Goal: Task Accomplishment & Management: Manage account settings

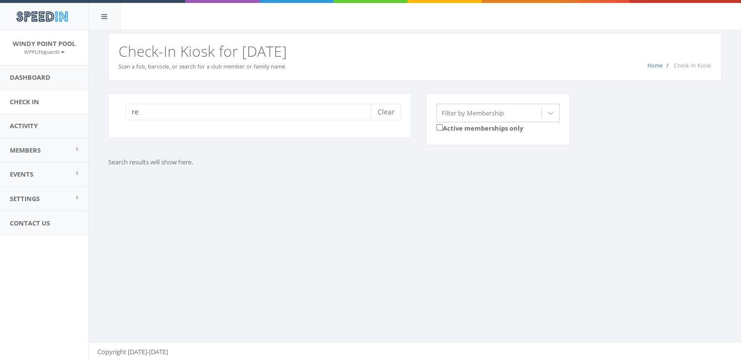
type input "r"
type input "wall"
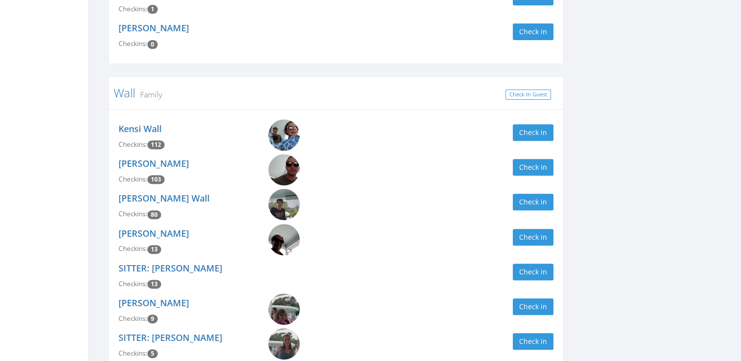
scroll to position [362, 0]
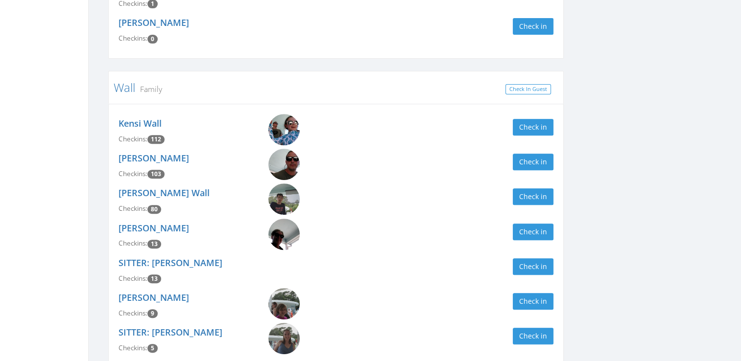
click at [284, 193] on img at bounding box center [283, 199] width 31 height 31
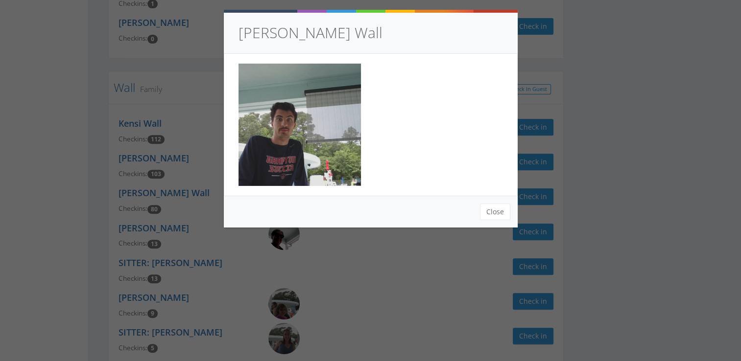
scroll to position [390, 0]
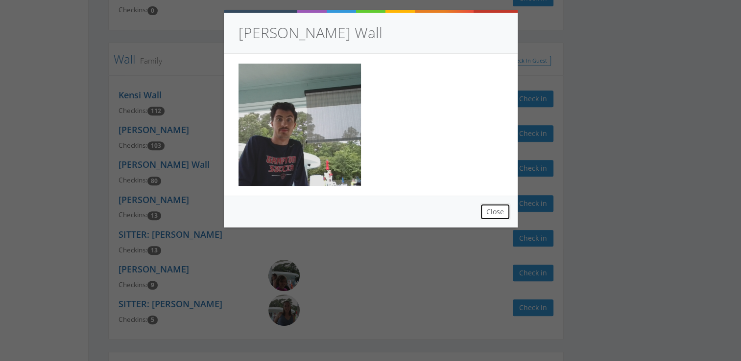
click at [493, 216] on button "Close" at bounding box center [495, 212] width 30 height 17
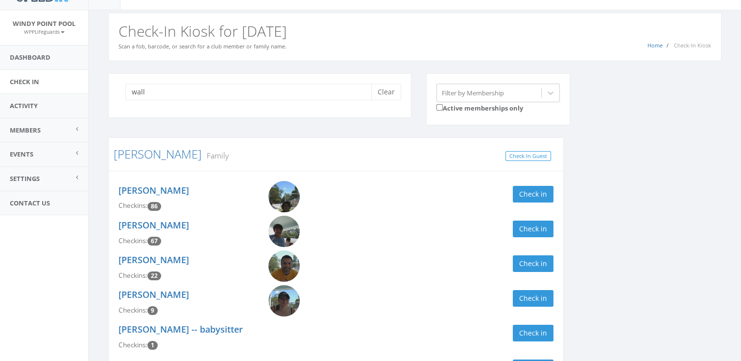
scroll to position [0, 0]
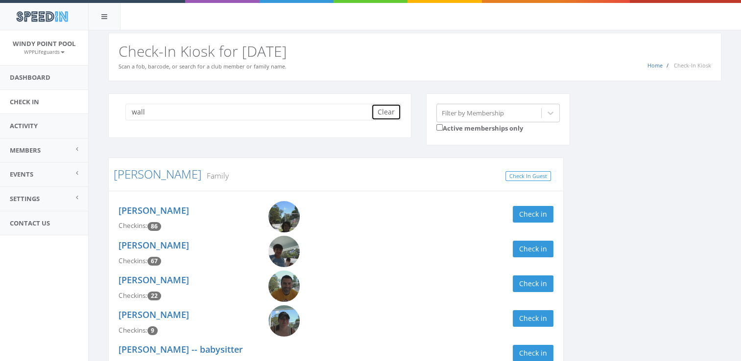
click at [386, 115] on button "Clear" at bounding box center [386, 112] width 30 height 17
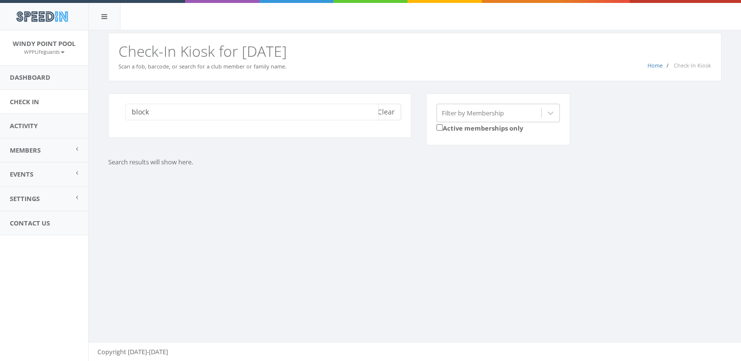
type input "block"
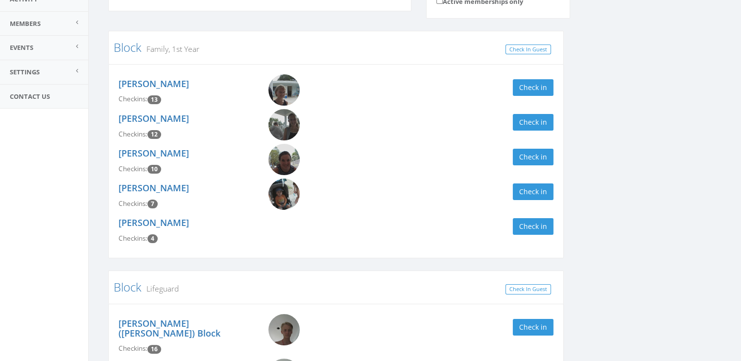
scroll to position [203, 0]
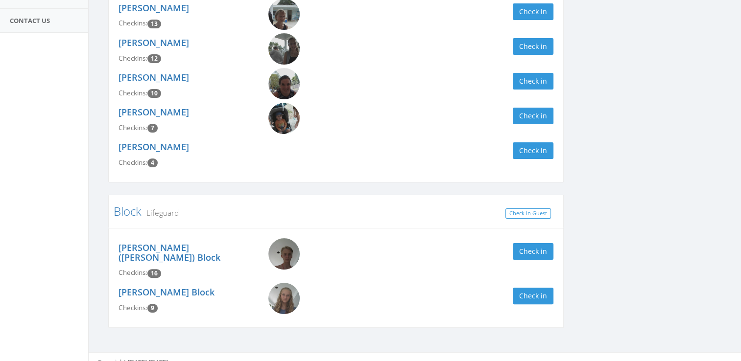
click at [280, 291] on img at bounding box center [283, 298] width 31 height 31
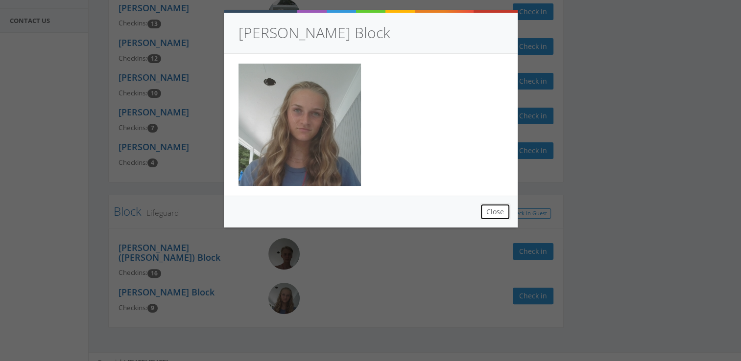
click at [490, 213] on button "Close" at bounding box center [495, 212] width 30 height 17
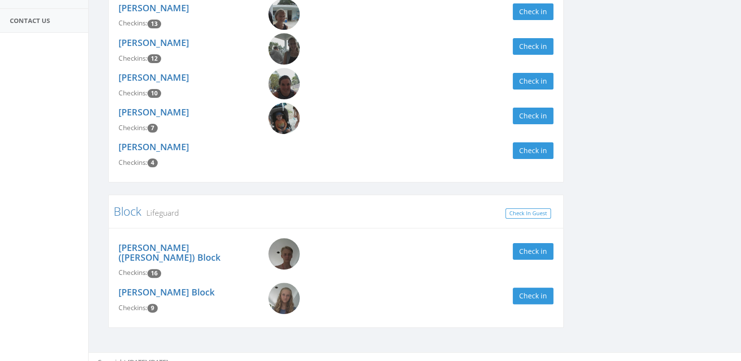
click at [286, 255] on img at bounding box center [283, 253] width 31 height 31
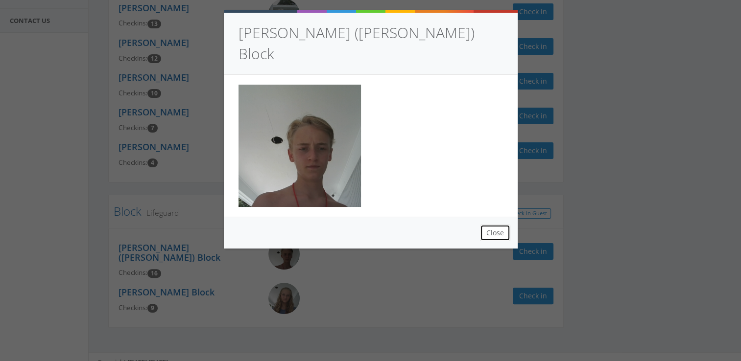
click at [492, 225] on button "Close" at bounding box center [495, 233] width 30 height 17
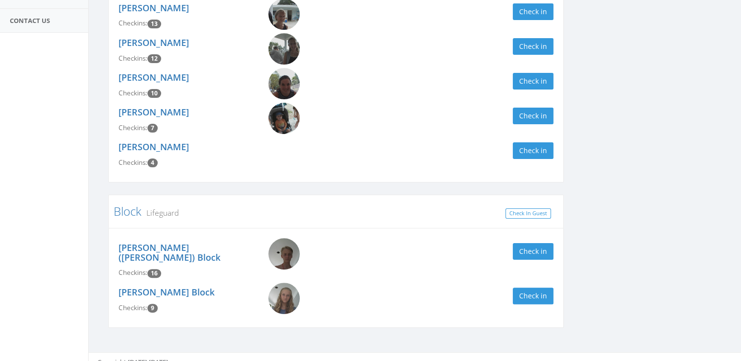
click at [278, 254] on img at bounding box center [283, 253] width 31 height 31
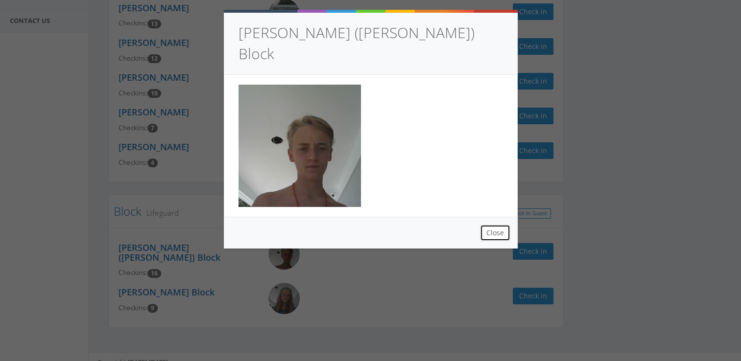
click at [489, 225] on button "Close" at bounding box center [495, 233] width 30 height 17
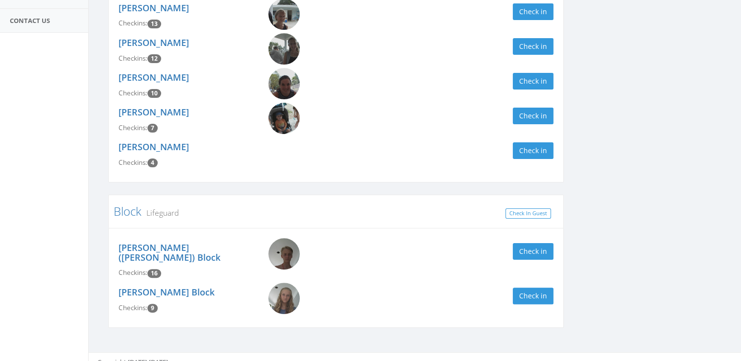
scroll to position [0, 0]
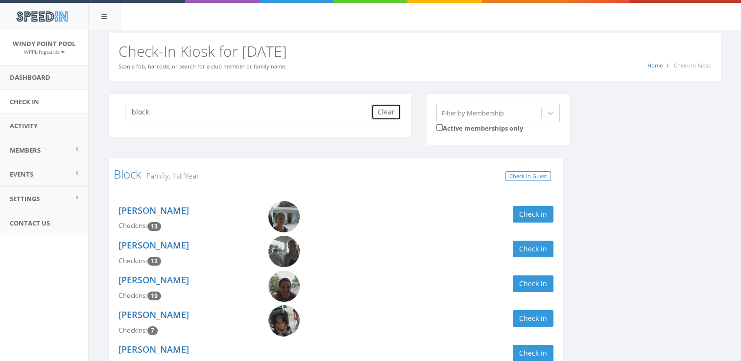
click at [390, 106] on button "Clear" at bounding box center [386, 112] width 30 height 17
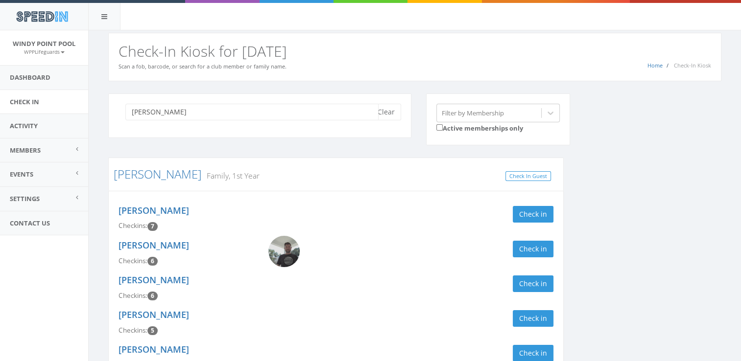
type input "murrer"
click at [276, 249] on img at bounding box center [283, 251] width 31 height 31
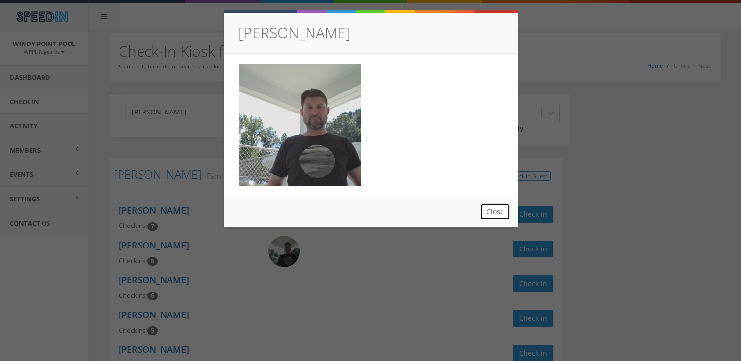
click at [490, 208] on button "Close" at bounding box center [495, 212] width 30 height 17
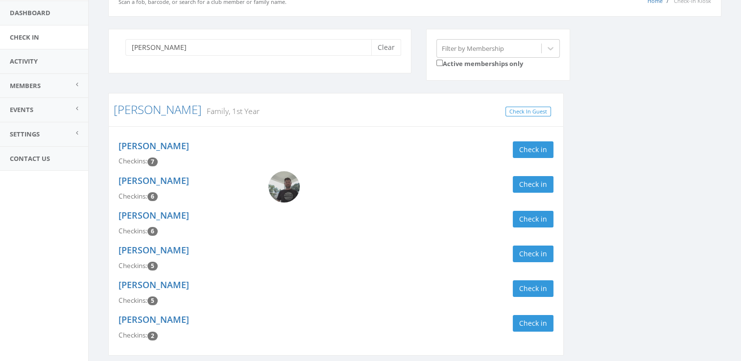
scroll to position [102, 0]
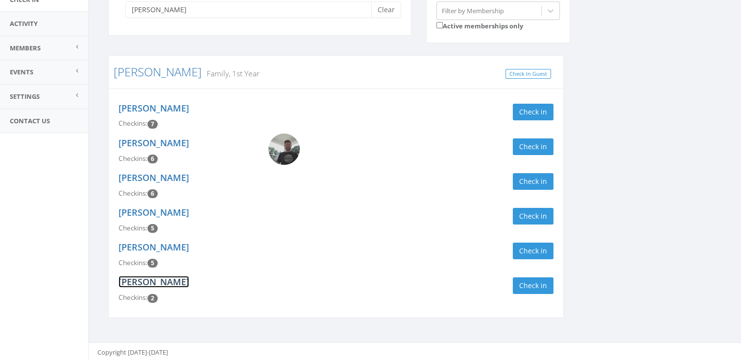
click at [142, 284] on link "Jack Murrer" at bounding box center [154, 282] width 71 height 12
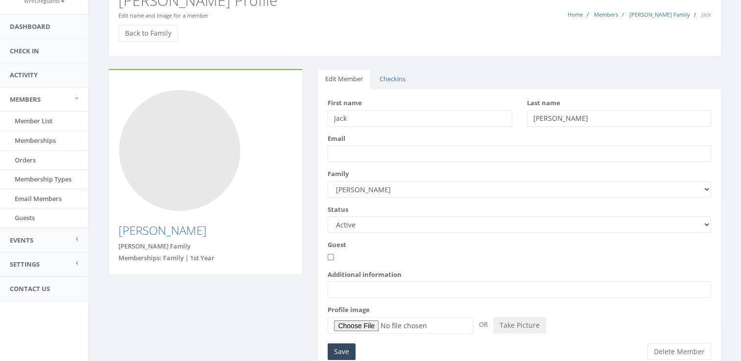
scroll to position [91, 0]
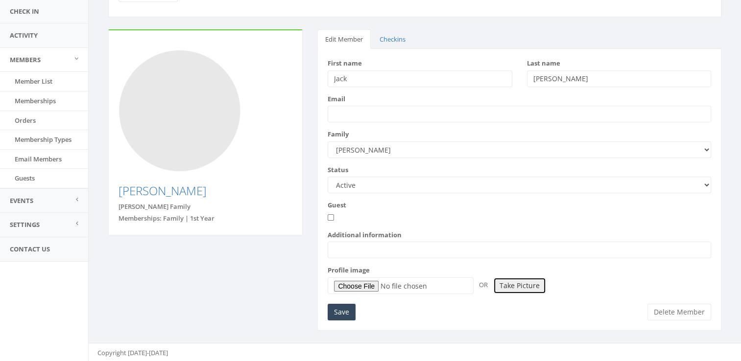
click at [525, 285] on button "Take Picture" at bounding box center [519, 286] width 53 height 17
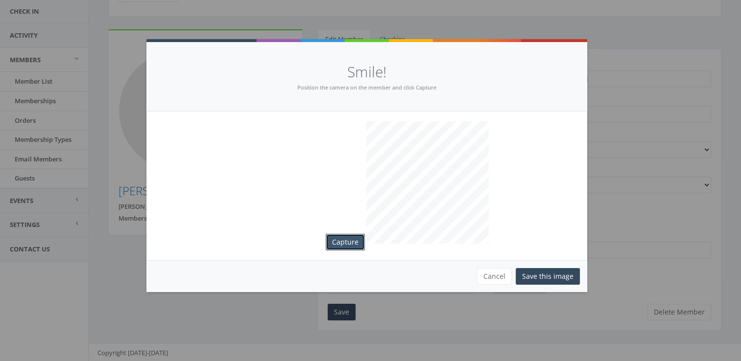
click at [344, 238] on button "Capture" at bounding box center [345, 242] width 39 height 17
click at [560, 276] on button "Save this image" at bounding box center [548, 276] width 64 height 17
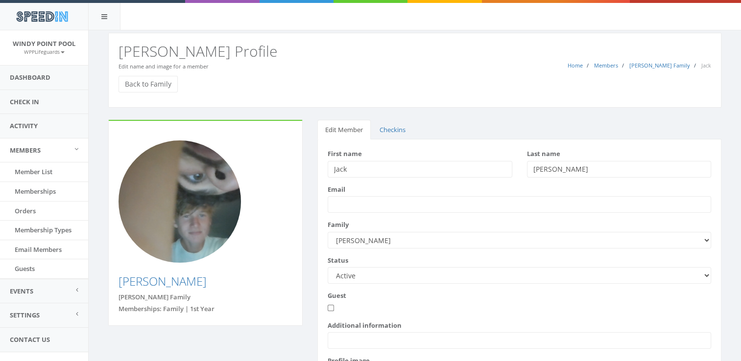
scroll to position [104, 0]
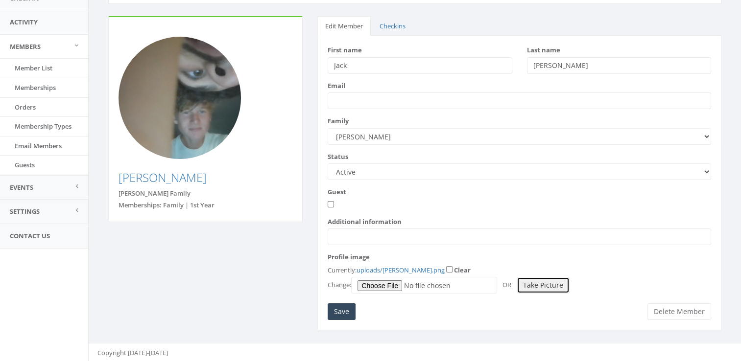
click at [554, 291] on button "Take Picture" at bounding box center [543, 285] width 53 height 17
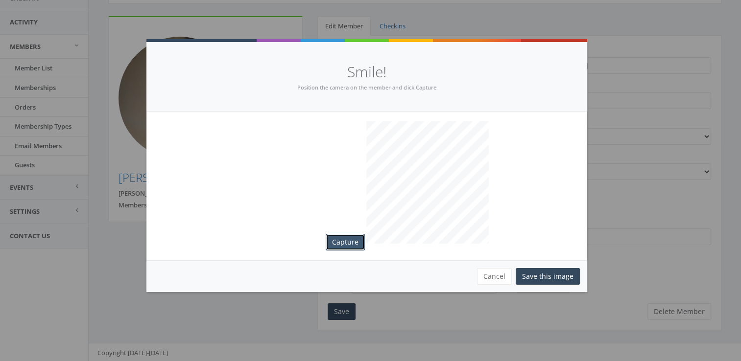
click at [345, 239] on button "Capture" at bounding box center [345, 242] width 39 height 17
click at [564, 275] on button "Save this image" at bounding box center [548, 276] width 64 height 17
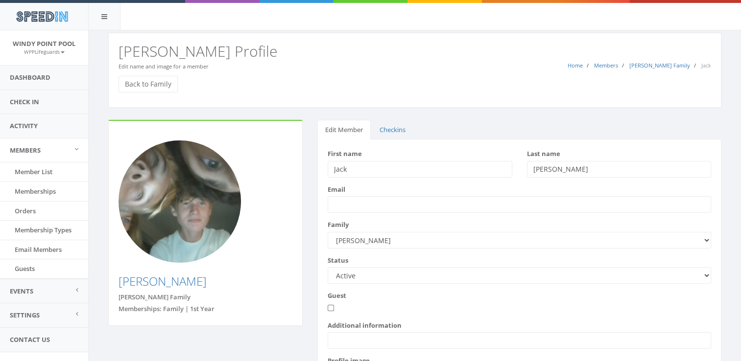
click at [363, 169] on input "Jack" at bounding box center [420, 169] width 184 height 17
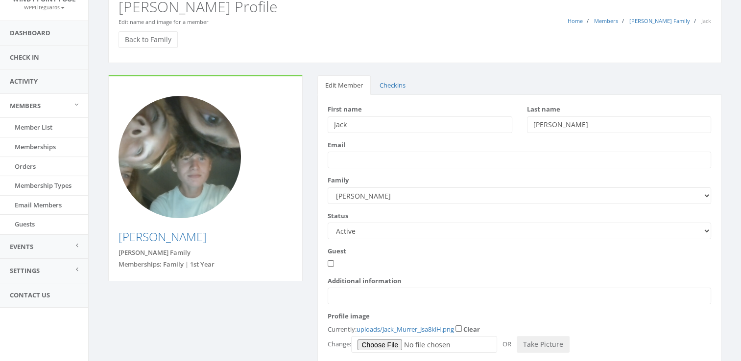
type input "Jack"
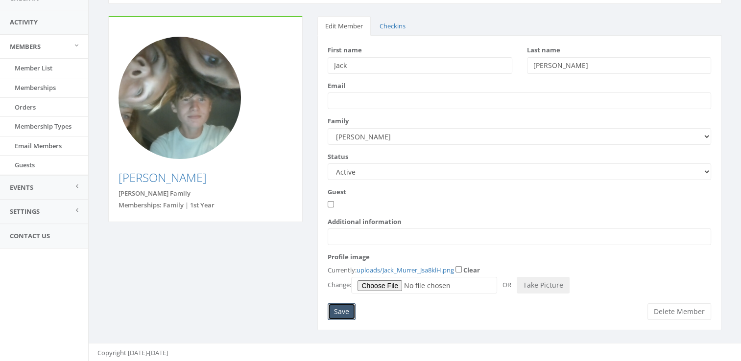
click at [342, 312] on input "Save" at bounding box center [342, 312] width 28 height 17
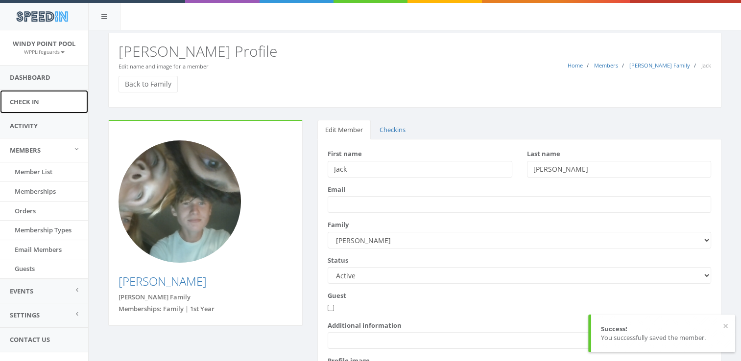
click at [75, 111] on link "Check In" at bounding box center [44, 102] width 88 height 24
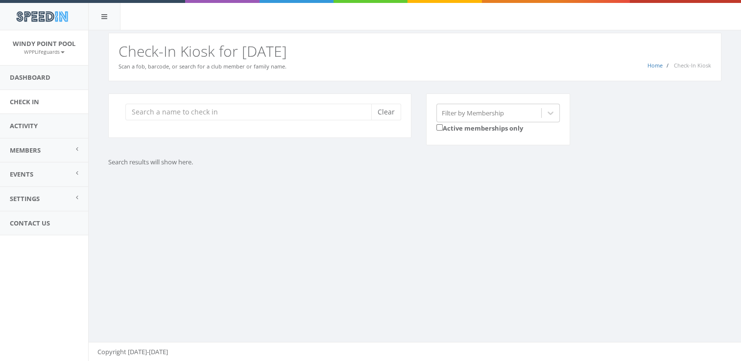
click at [198, 113] on input "search" at bounding box center [251, 112] width 253 height 17
type input "wall"
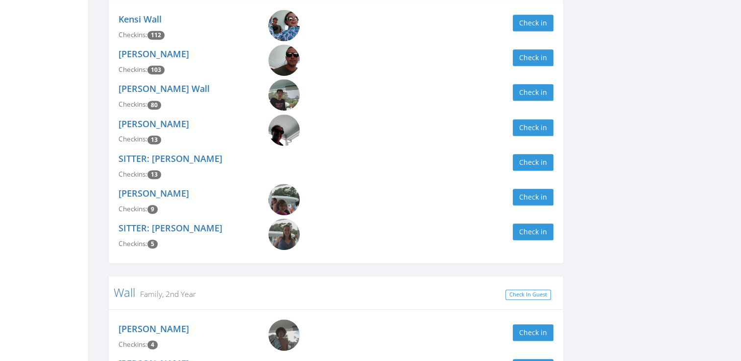
scroll to position [433, 0]
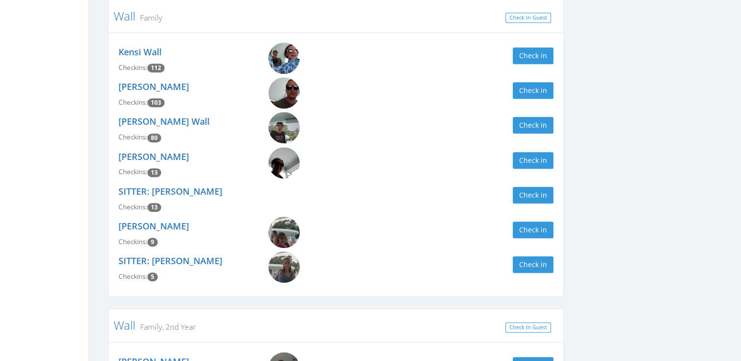
click at [280, 135] on img at bounding box center [283, 127] width 31 height 31
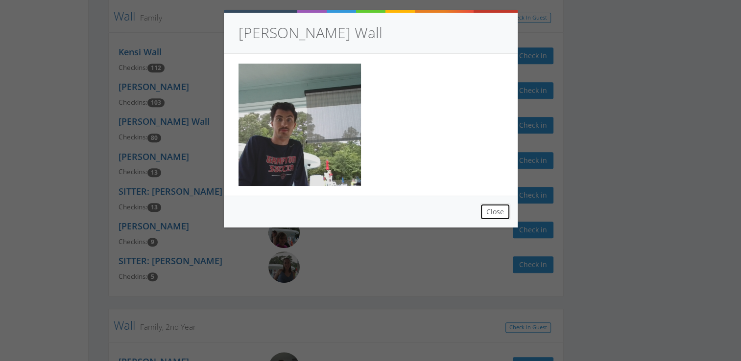
click at [496, 211] on button "Close" at bounding box center [495, 212] width 30 height 17
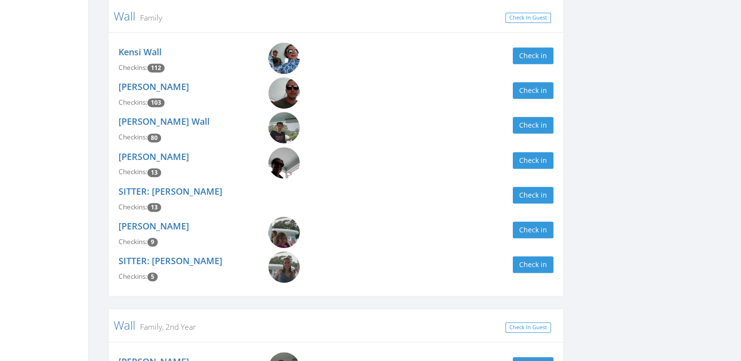
click at [285, 94] on img at bounding box center [283, 92] width 31 height 31
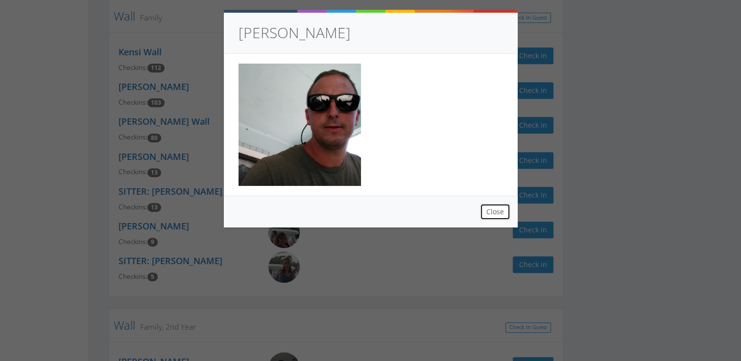
click at [496, 216] on button "Close" at bounding box center [495, 212] width 30 height 17
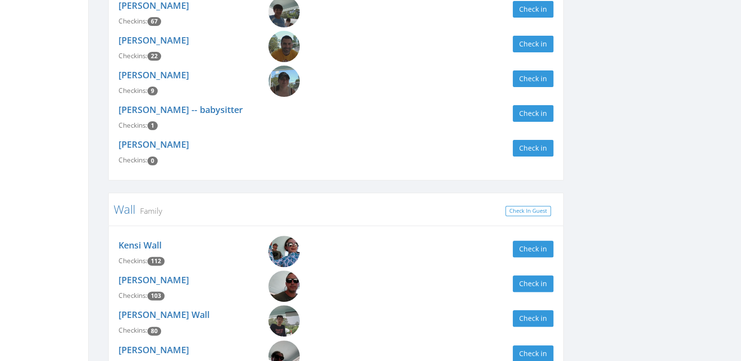
scroll to position [0, 0]
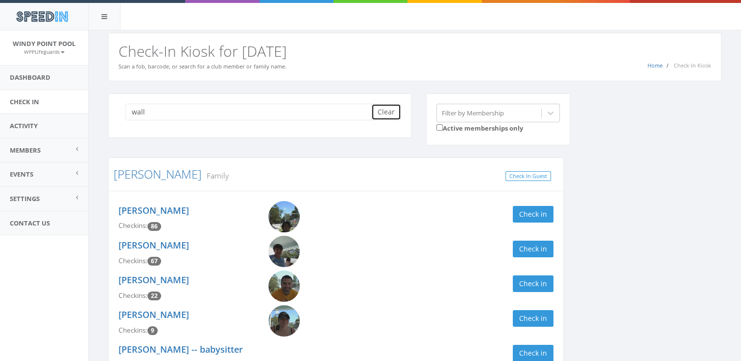
click at [382, 111] on button "Clear" at bounding box center [386, 112] width 30 height 17
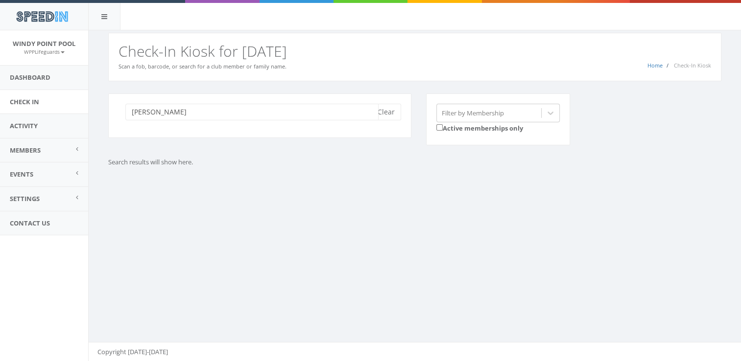
type input "woodard"
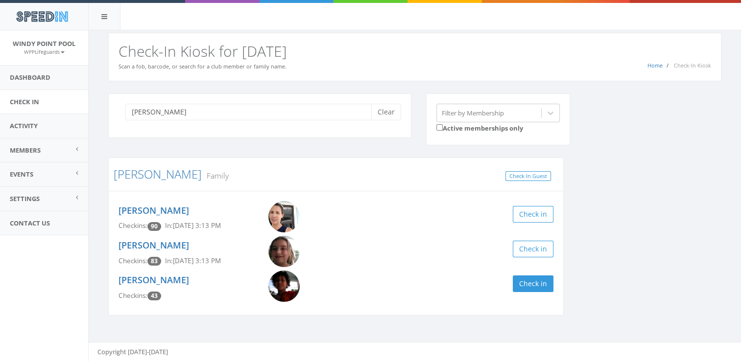
click at [294, 294] on img at bounding box center [283, 286] width 31 height 31
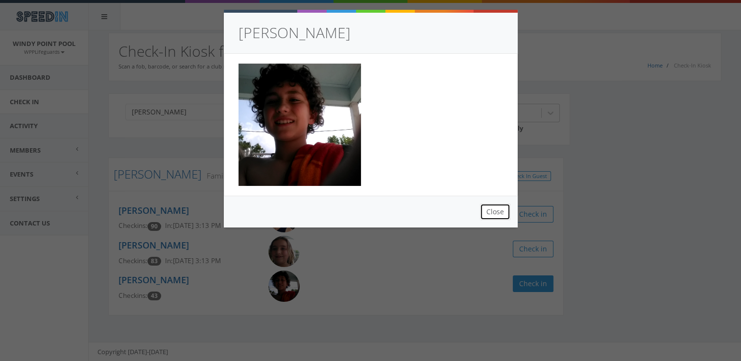
click at [500, 210] on button "Close" at bounding box center [495, 212] width 30 height 17
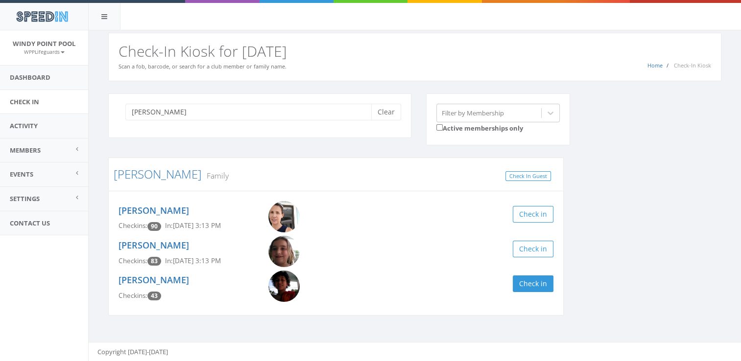
click at [281, 248] on img at bounding box center [283, 251] width 31 height 31
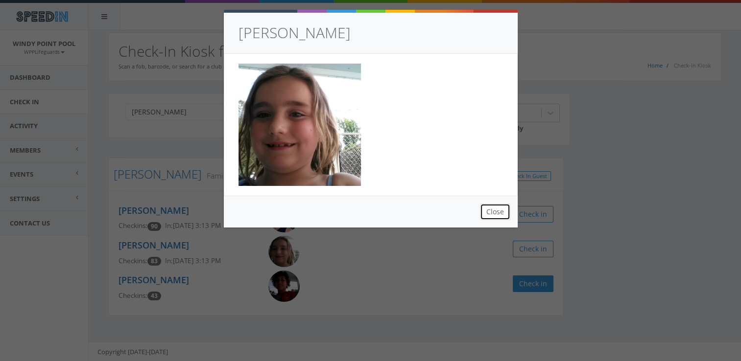
click at [492, 212] on button "Close" at bounding box center [495, 212] width 30 height 17
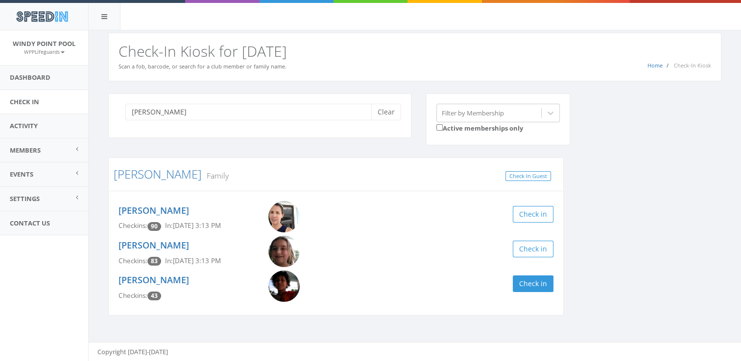
click at [298, 206] on link at bounding box center [298, 216] width 60 height 31
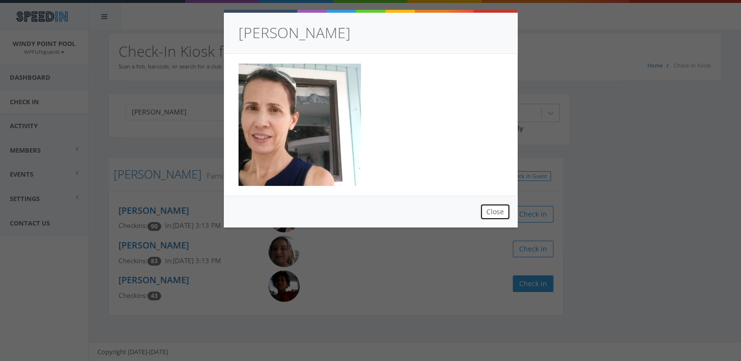
click at [487, 207] on button "Close" at bounding box center [495, 212] width 30 height 17
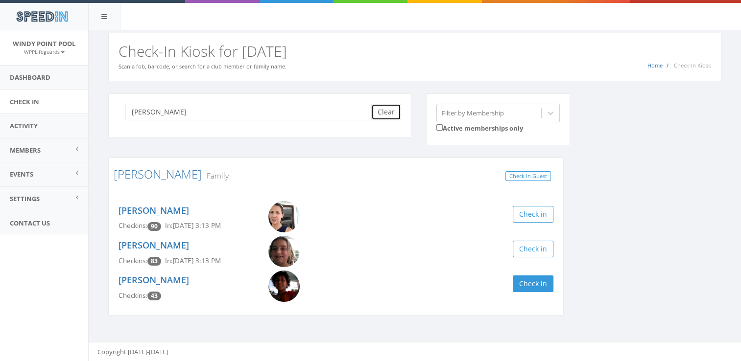
click at [385, 113] on button "Clear" at bounding box center [386, 112] width 30 height 17
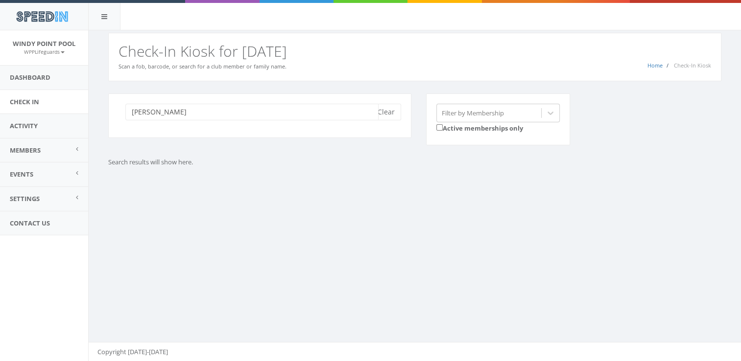
type input "blackmon"
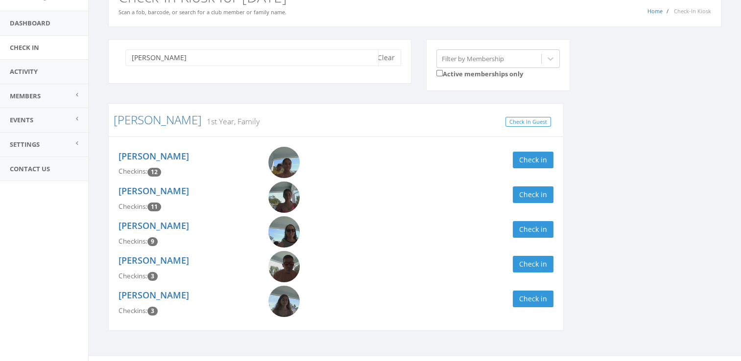
scroll to position [68, 0]
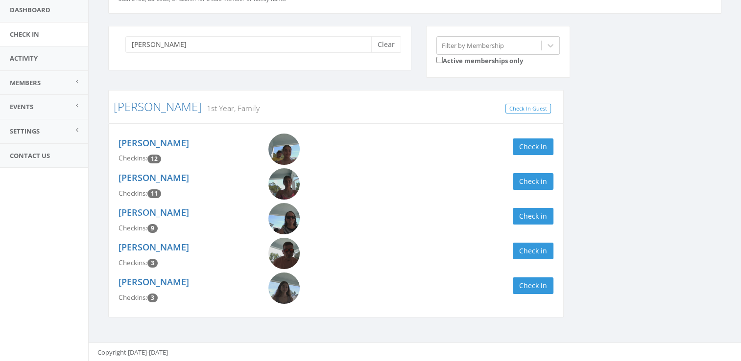
click at [286, 291] on img at bounding box center [283, 288] width 31 height 31
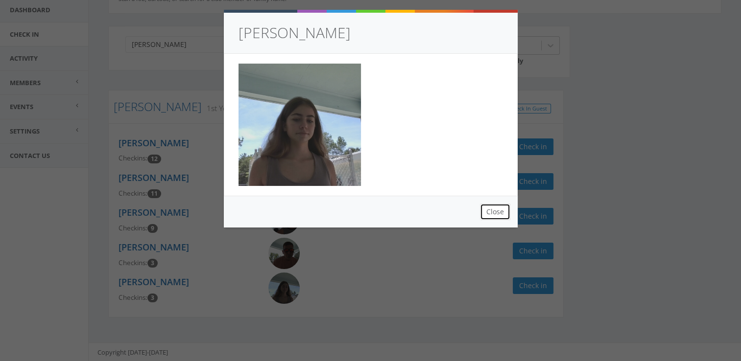
click at [494, 213] on button "Close" at bounding box center [495, 212] width 30 height 17
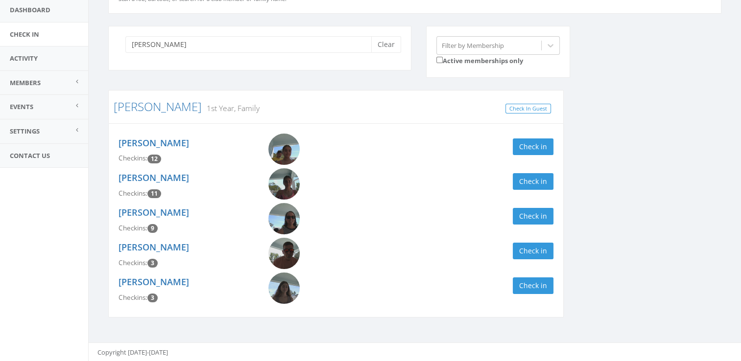
click at [285, 251] on img at bounding box center [283, 253] width 31 height 31
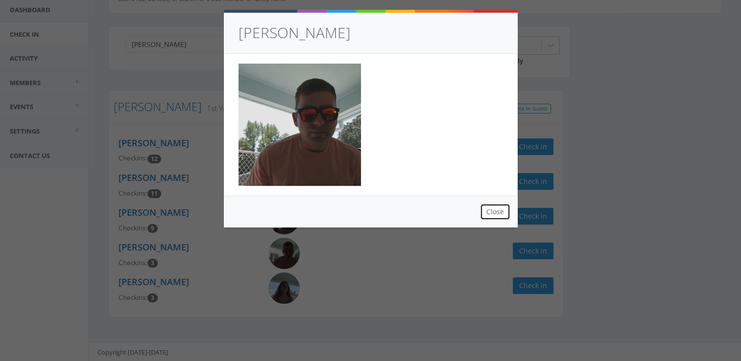
click at [492, 210] on button "Close" at bounding box center [495, 212] width 30 height 17
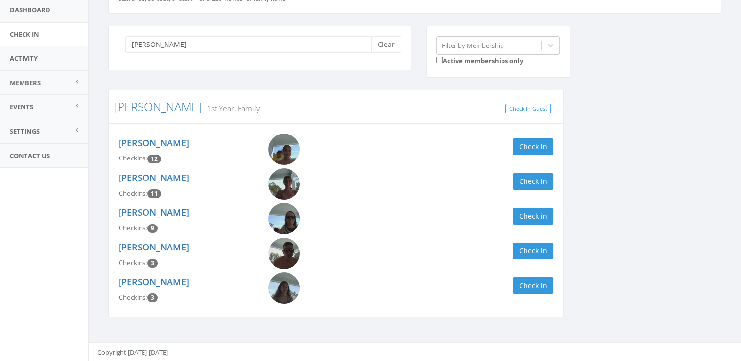
click at [277, 205] on img at bounding box center [283, 218] width 31 height 31
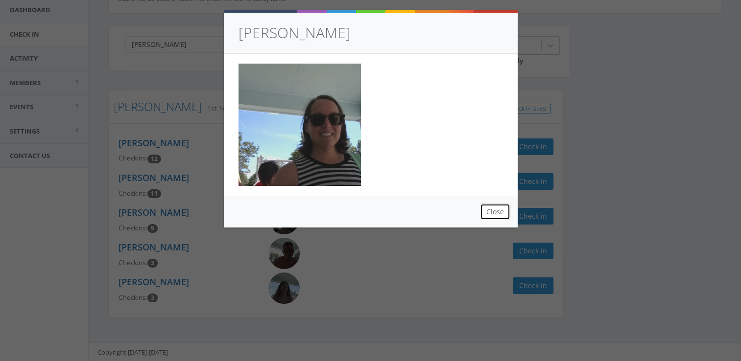
click at [492, 211] on button "Close" at bounding box center [495, 212] width 30 height 17
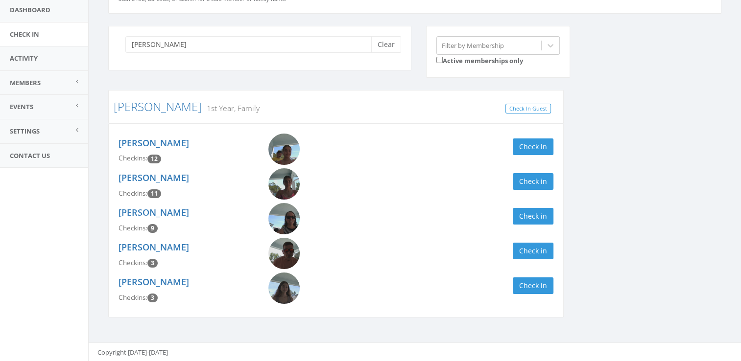
click at [289, 251] on img at bounding box center [283, 253] width 31 height 31
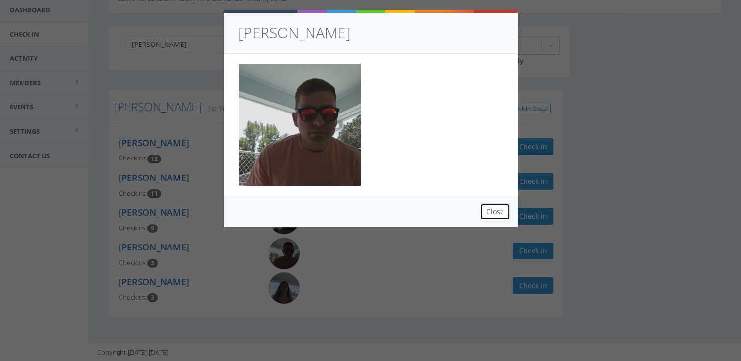
click at [482, 210] on button "Close" at bounding box center [495, 212] width 30 height 17
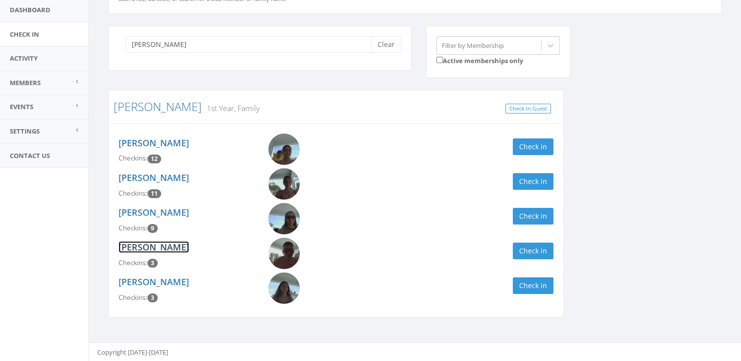
click at [134, 247] on link "Adam Blackmon" at bounding box center [154, 247] width 71 height 12
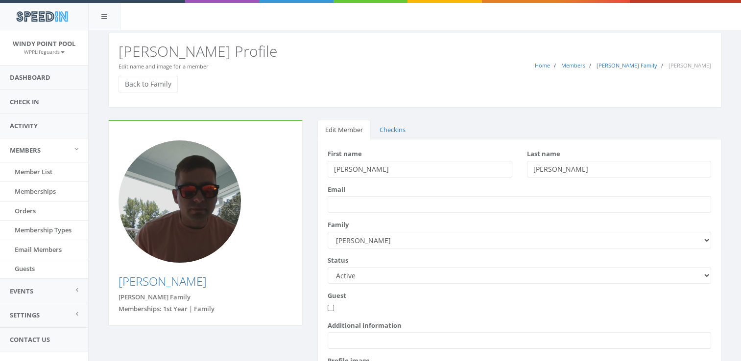
scroll to position [104, 0]
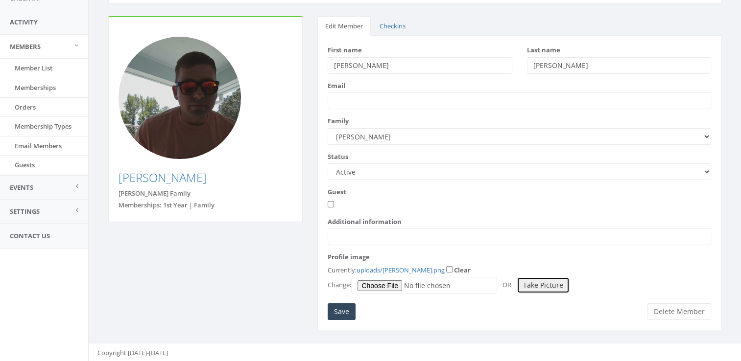
click at [533, 284] on button "Take Picture" at bounding box center [543, 285] width 53 height 17
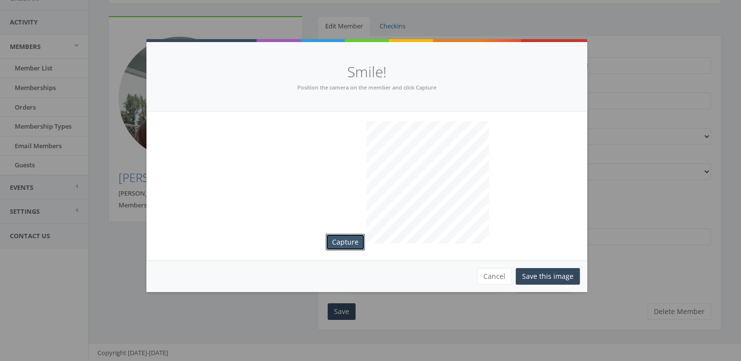
click at [339, 240] on button "Capture" at bounding box center [345, 242] width 39 height 17
click at [552, 273] on button "Save this image" at bounding box center [548, 276] width 64 height 17
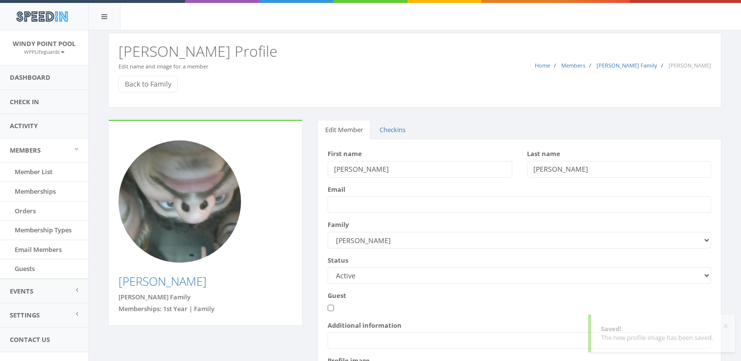
scroll to position [96, 0]
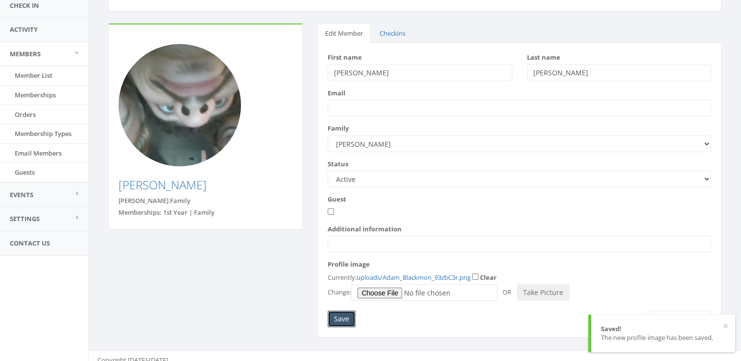
click at [342, 318] on input "Save" at bounding box center [342, 319] width 28 height 17
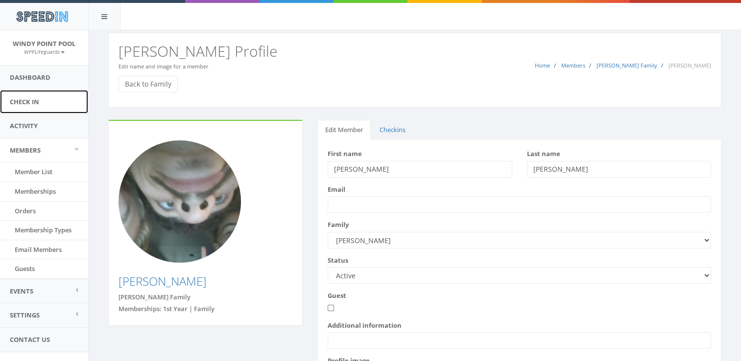
click at [19, 97] on link "Check In" at bounding box center [44, 102] width 88 height 24
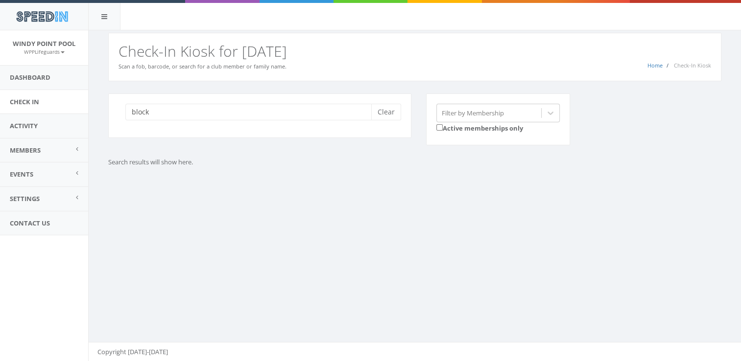
type input "block"
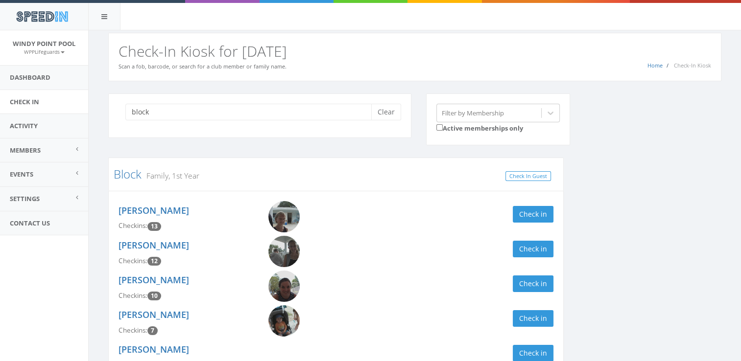
scroll to position [203, 0]
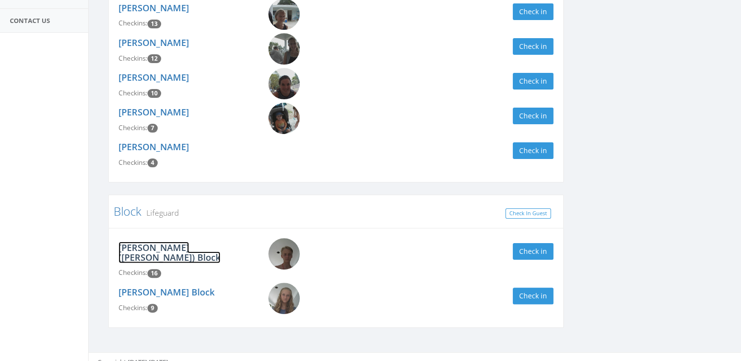
click at [170, 249] on link "Austin (Joel) Block" at bounding box center [170, 253] width 102 height 22
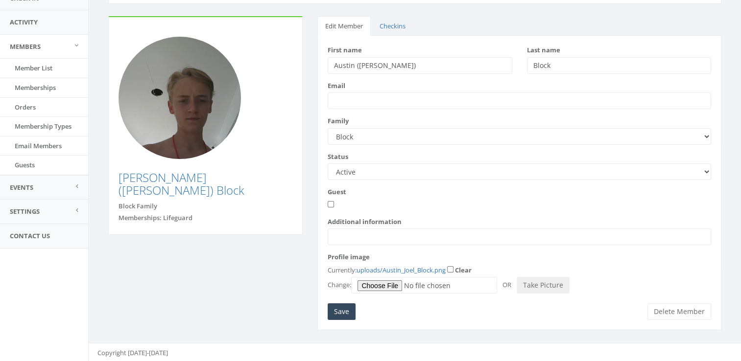
scroll to position [97, 0]
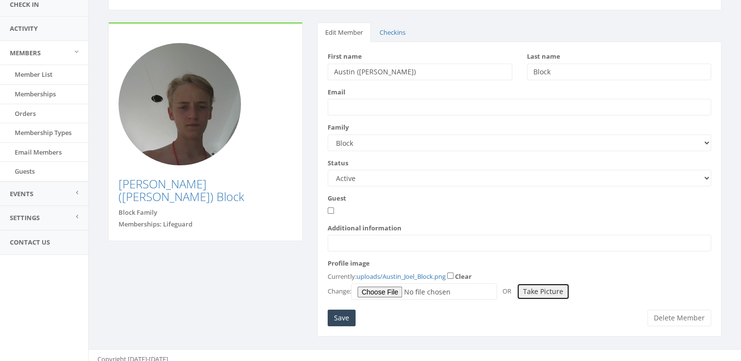
click at [543, 296] on button "Take Picture" at bounding box center [543, 292] width 53 height 17
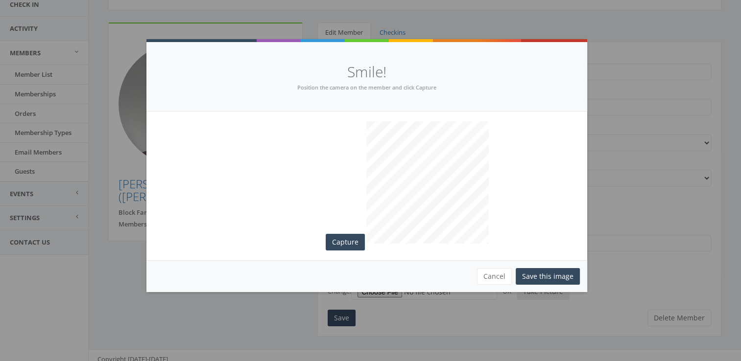
click at [327, 233] on div "Capture" at bounding box center [366, 186] width 441 height 149
click at [354, 248] on button "Capture" at bounding box center [345, 242] width 39 height 17
click at [534, 275] on button "Save this image" at bounding box center [548, 276] width 64 height 17
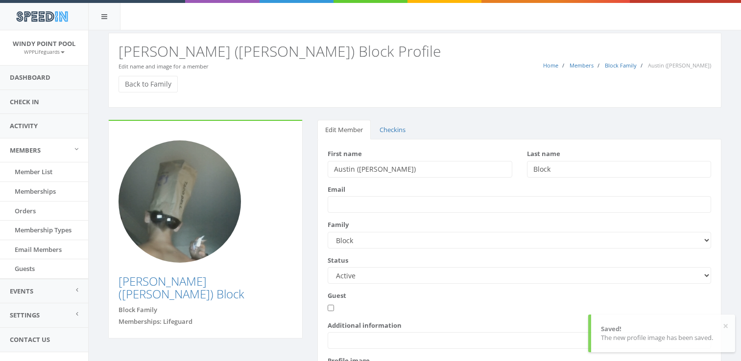
scroll to position [90, 0]
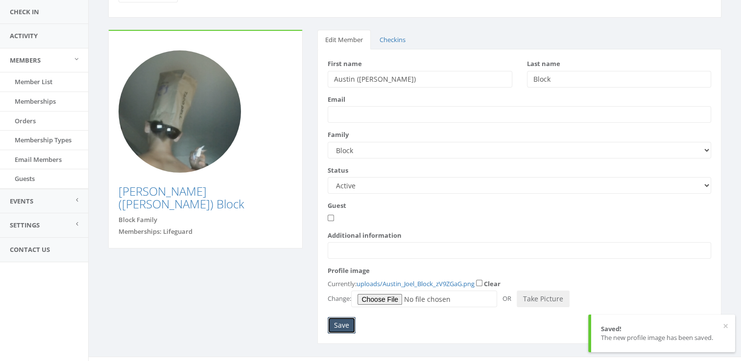
click at [349, 327] on input "Save" at bounding box center [342, 325] width 28 height 17
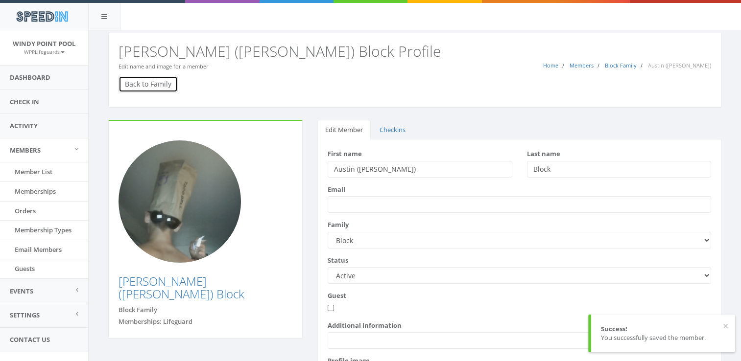
click at [141, 83] on link "Back to Family" at bounding box center [148, 84] width 59 height 17
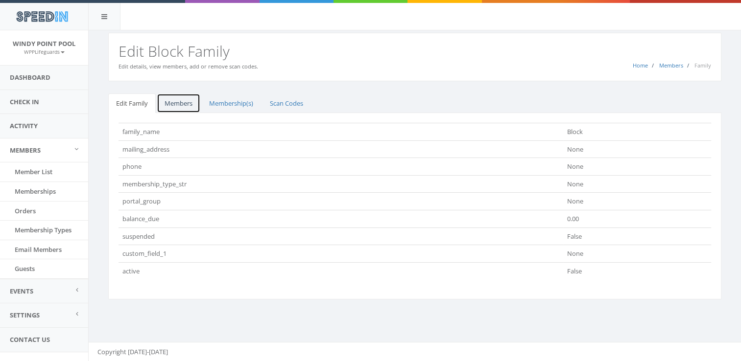
click at [187, 103] on link "Members" at bounding box center [179, 104] width 44 height 20
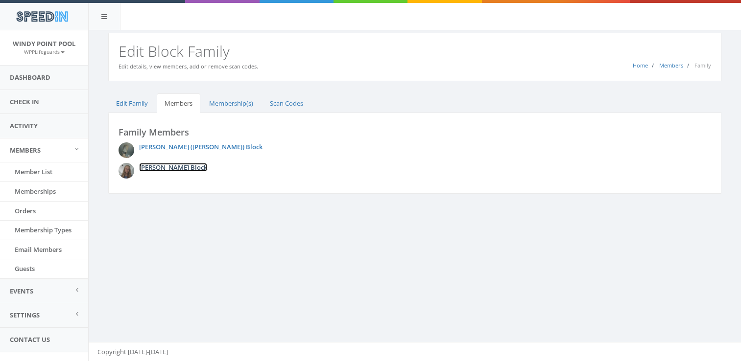
click at [146, 167] on link "[PERSON_NAME] Block" at bounding box center [173, 167] width 68 height 9
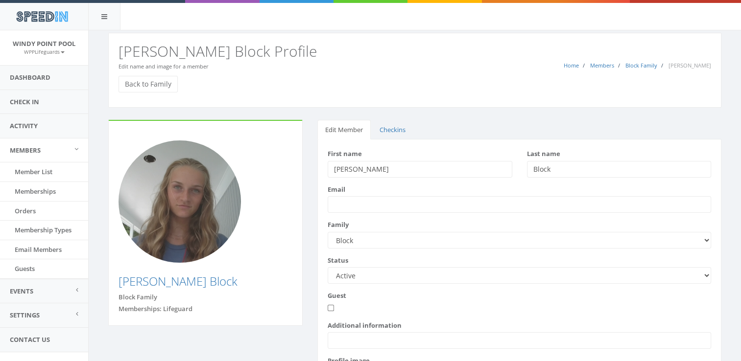
scroll to position [104, 0]
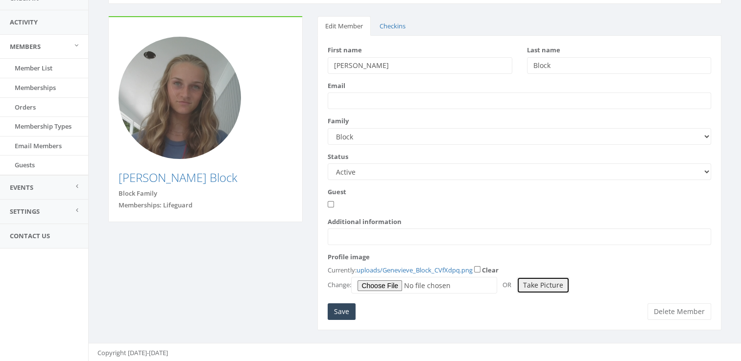
click at [545, 283] on button "Take Picture" at bounding box center [543, 285] width 53 height 17
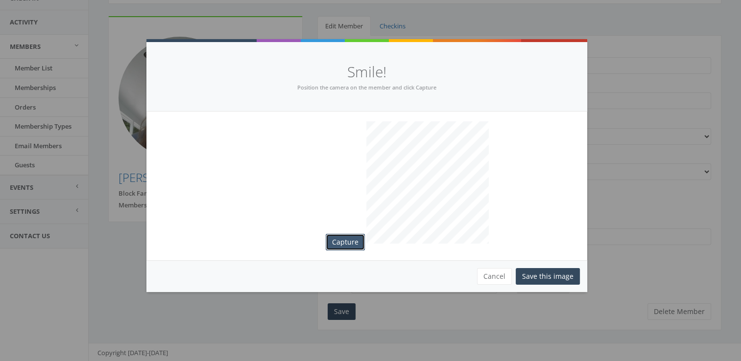
click at [344, 240] on button "Capture" at bounding box center [345, 242] width 39 height 17
click at [552, 270] on button "Save this image" at bounding box center [548, 276] width 64 height 17
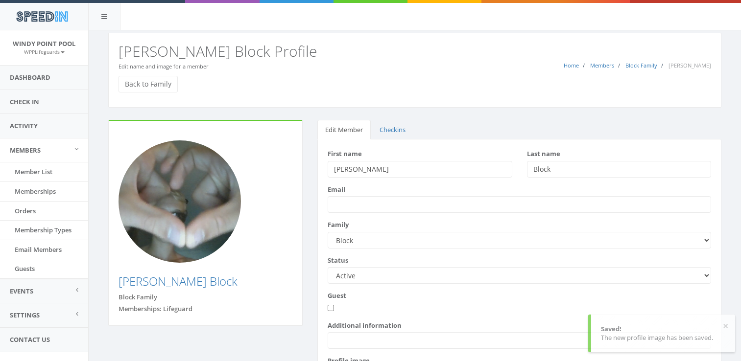
scroll to position [96, 0]
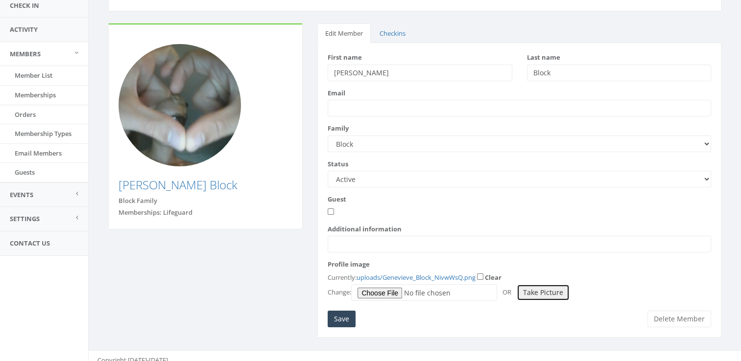
click at [538, 299] on button "Take Picture" at bounding box center [543, 293] width 53 height 17
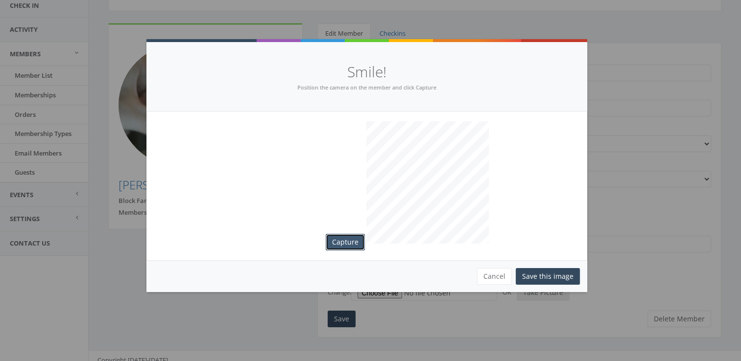
click at [347, 242] on button "Capture" at bounding box center [345, 242] width 39 height 17
click at [564, 275] on button "Save this image" at bounding box center [548, 276] width 64 height 17
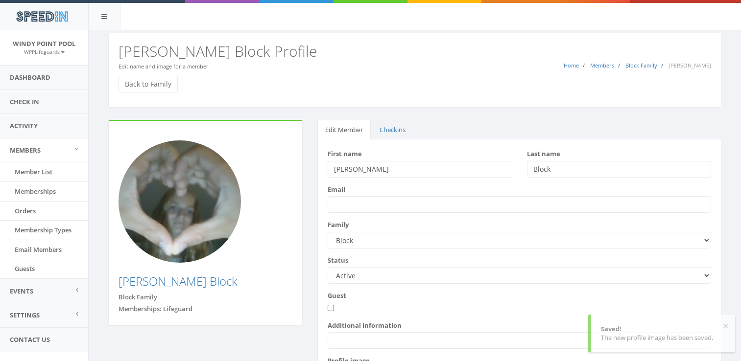
scroll to position [89, 0]
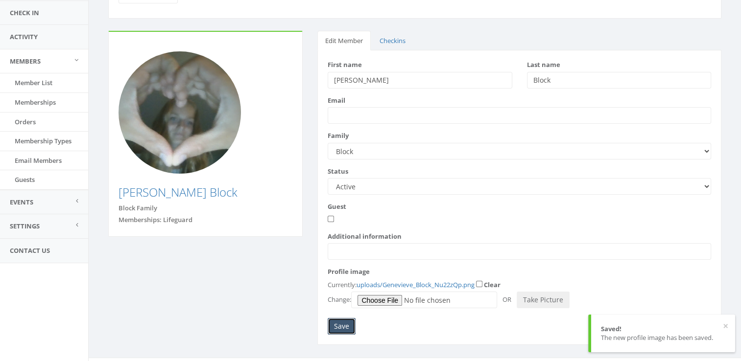
click at [354, 325] on input "Save" at bounding box center [342, 326] width 28 height 17
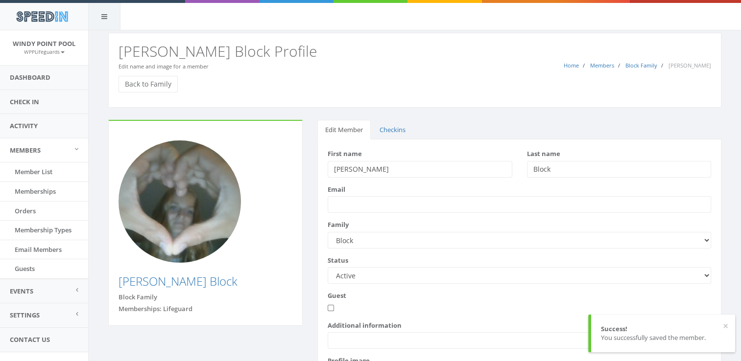
click at [110, 12] on div at bounding box center [104, 16] width 32 height 27
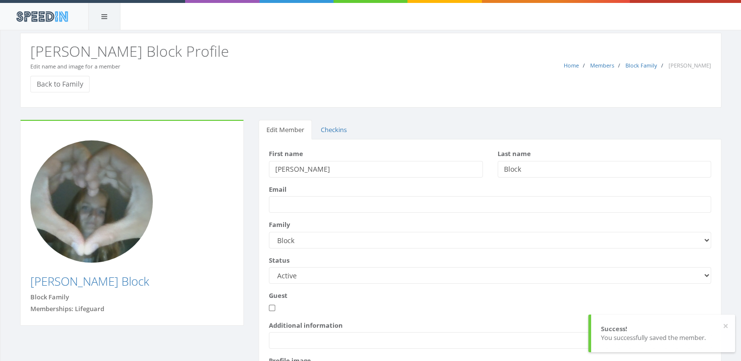
click at [110, 12] on div at bounding box center [104, 16] width 32 height 27
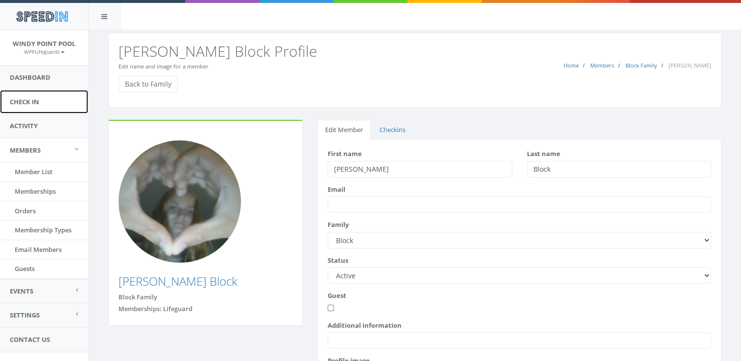
click at [49, 108] on link "Check In" at bounding box center [44, 102] width 88 height 24
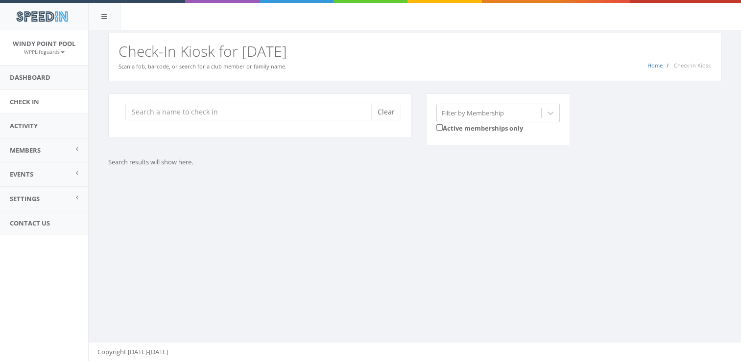
click at [184, 120] on div "Clear" at bounding box center [259, 116] width 303 height 45
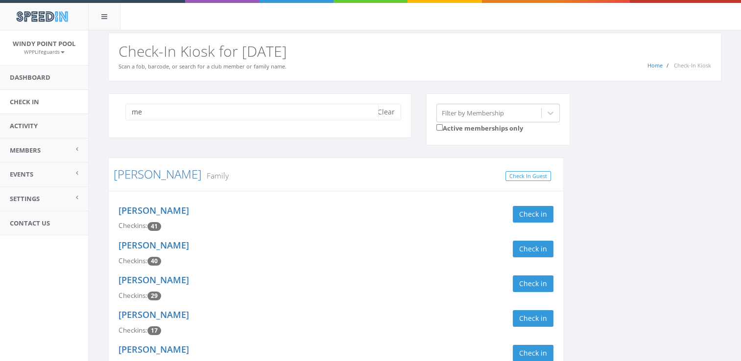
type input "m"
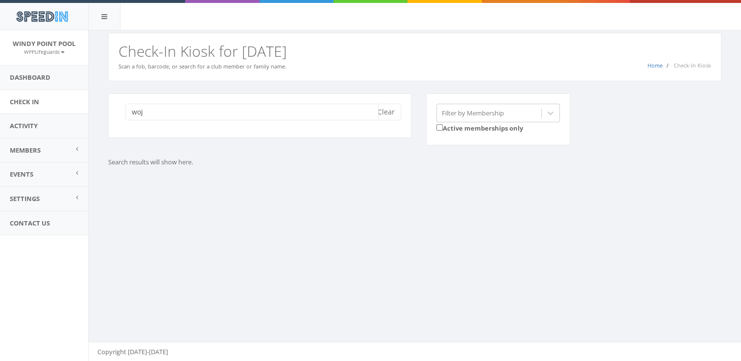
type input "woj"
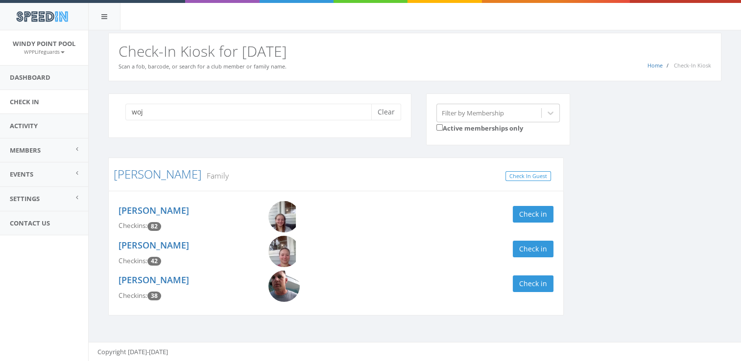
click at [278, 216] on img at bounding box center [283, 216] width 31 height 31
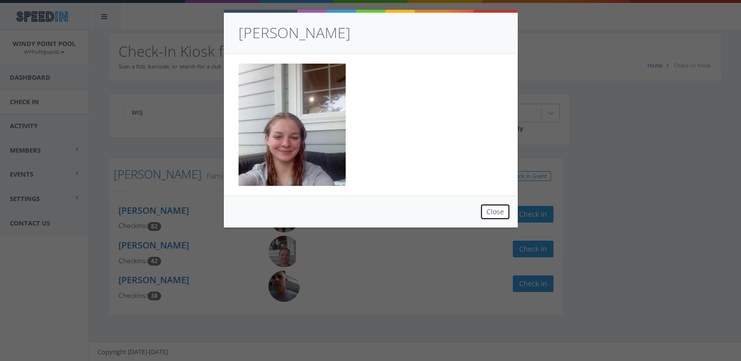
click at [494, 211] on button "Close" at bounding box center [495, 212] width 30 height 17
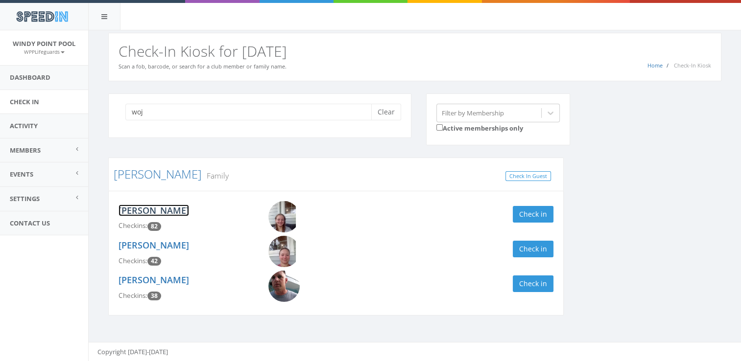
click at [142, 209] on link "Melissa Wojcik" at bounding box center [154, 211] width 71 height 12
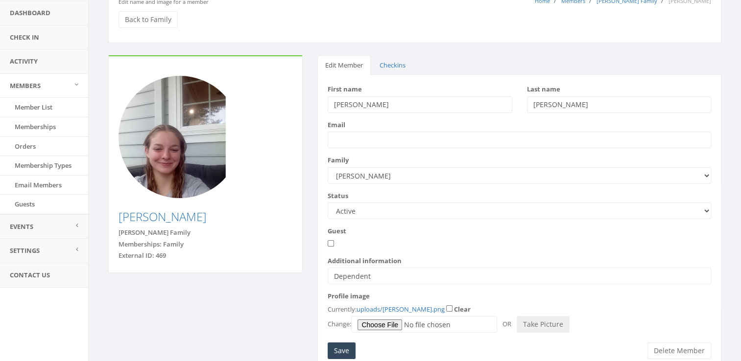
scroll to position [104, 0]
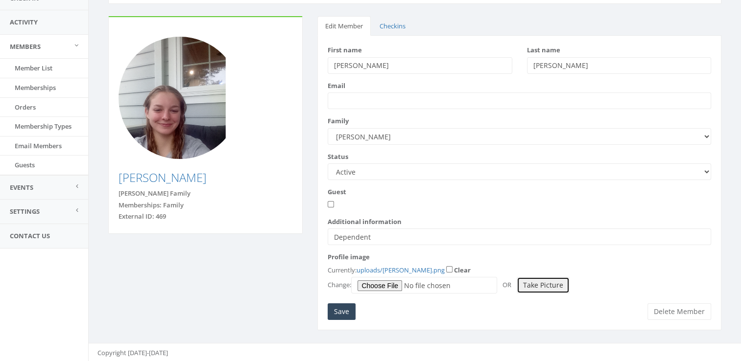
click at [554, 286] on button "Take Picture" at bounding box center [543, 285] width 53 height 17
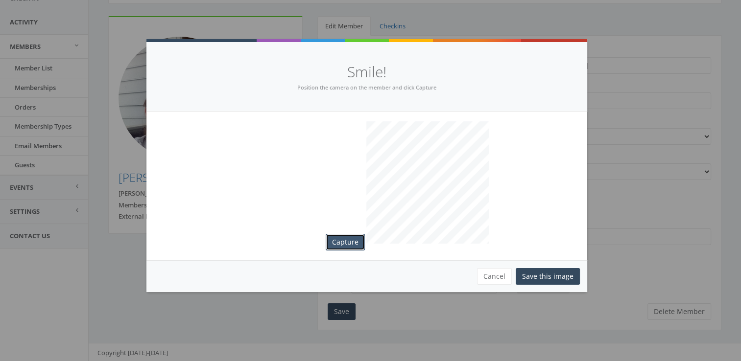
click at [353, 238] on button "Capture" at bounding box center [345, 242] width 39 height 17
click at [547, 280] on button "Save this image" at bounding box center [548, 276] width 64 height 17
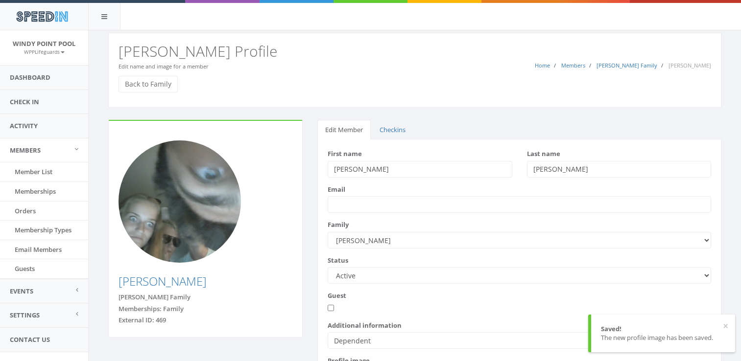
scroll to position [96, 0]
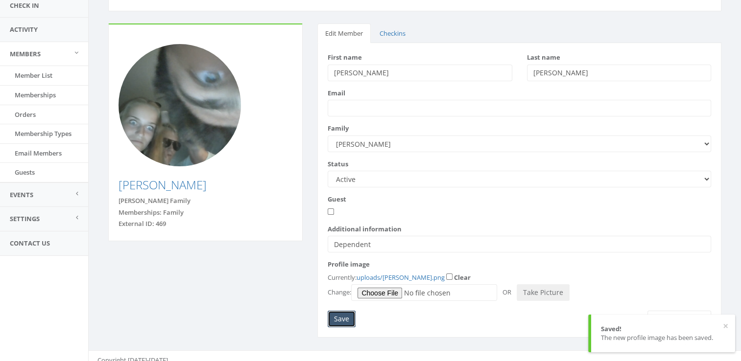
click at [347, 315] on input "Save" at bounding box center [342, 319] width 28 height 17
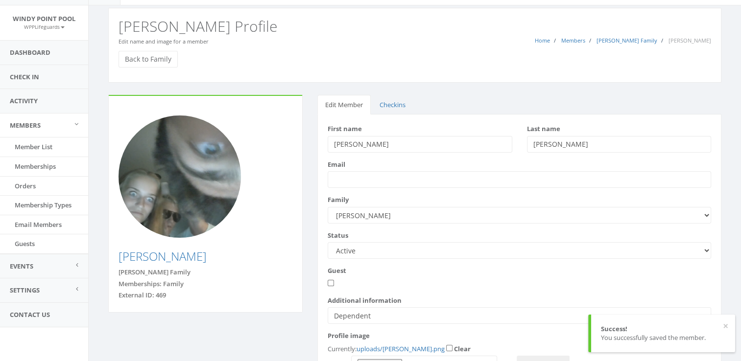
scroll to position [25, 0]
click at [363, 148] on input "[PERSON_NAME]" at bounding box center [420, 144] width 184 height 17
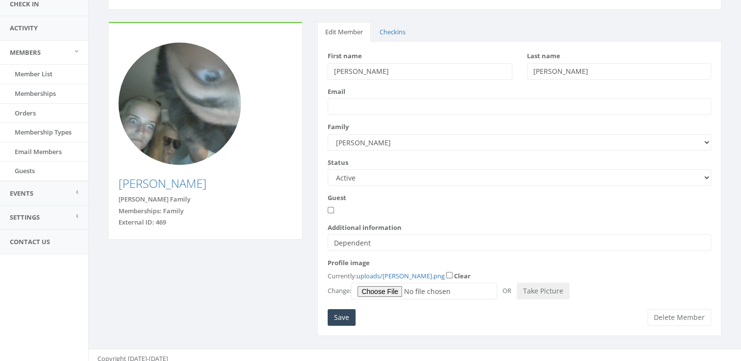
scroll to position [104, 0]
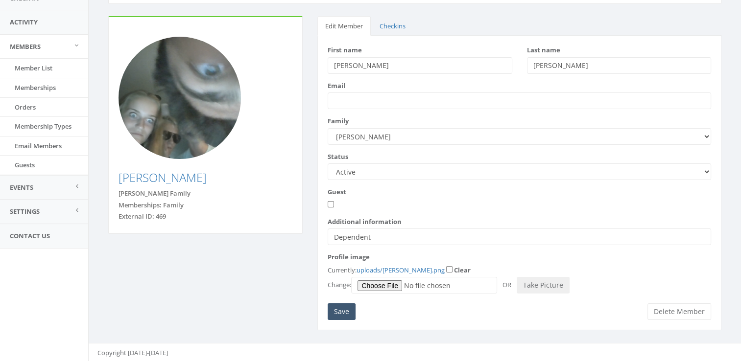
type input "[PERSON_NAME]"
click at [345, 309] on input "Save" at bounding box center [342, 312] width 28 height 17
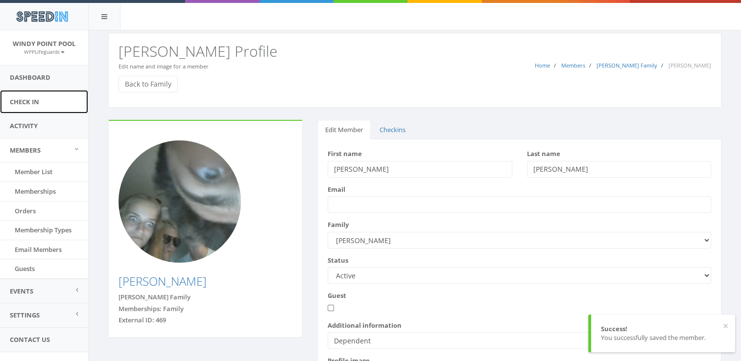
click at [48, 95] on link "Check In" at bounding box center [44, 102] width 88 height 24
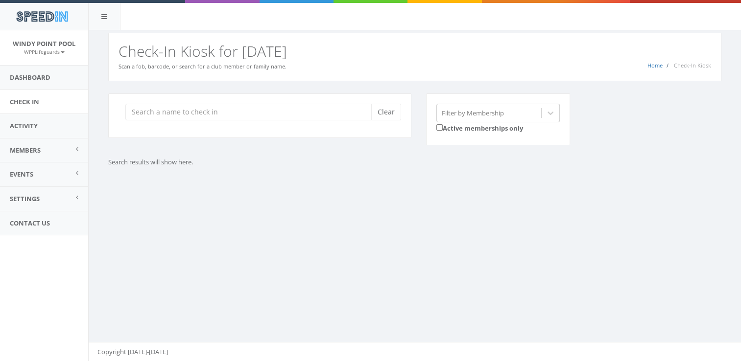
click at [238, 116] on input "search" at bounding box center [251, 112] width 253 height 17
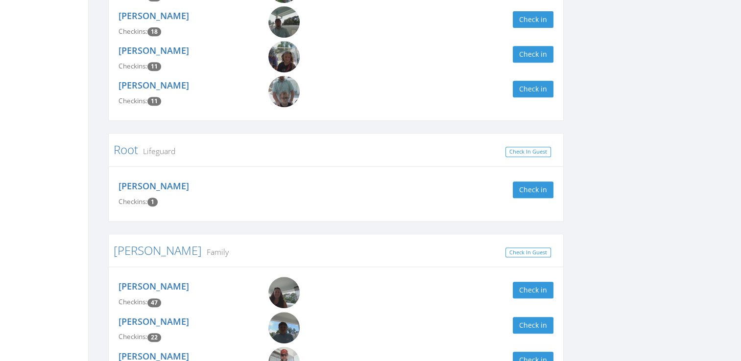
scroll to position [436, 0]
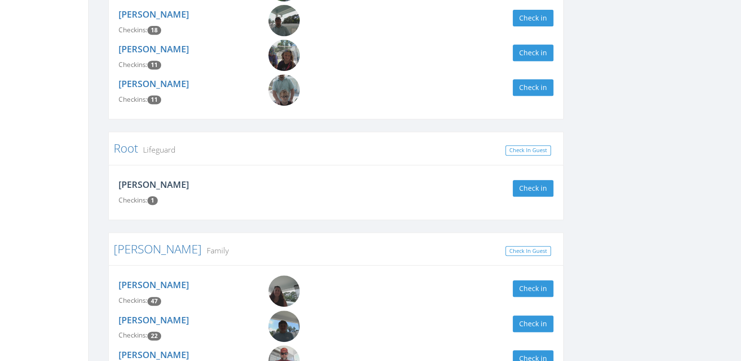
type input "garret"
click at [165, 185] on link "[PERSON_NAME]" at bounding box center [154, 185] width 71 height 12
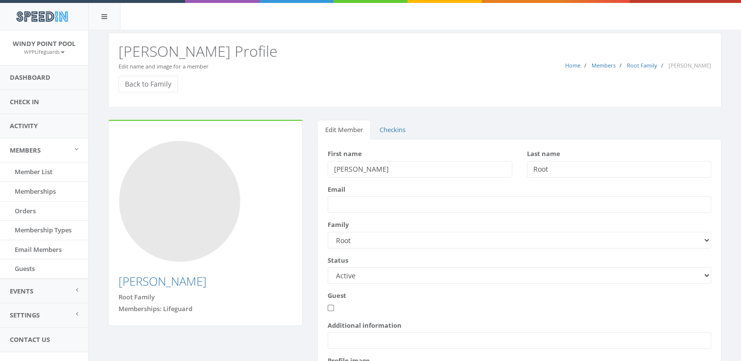
scroll to position [91, 0]
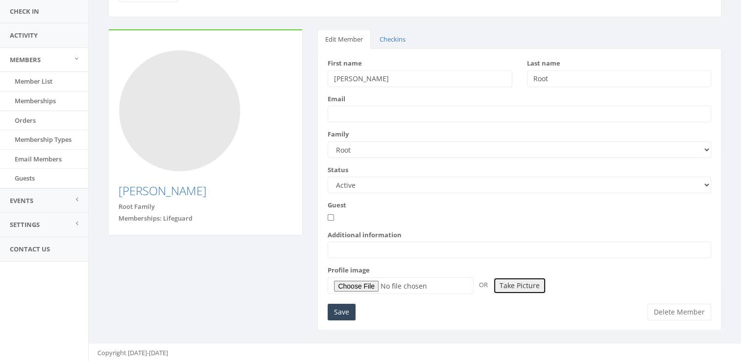
click at [527, 283] on button "Take Picture" at bounding box center [519, 286] width 53 height 17
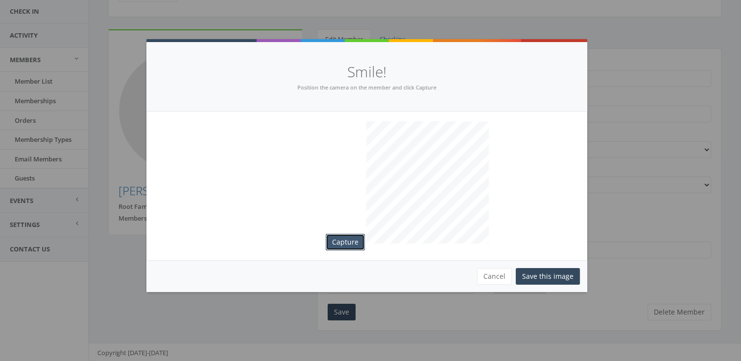
click at [349, 235] on button "Capture" at bounding box center [345, 242] width 39 height 17
drag, startPoint x: 504, startPoint y: 275, endPoint x: 488, endPoint y: 273, distance: 16.3
click at [488, 273] on button "Cancel" at bounding box center [494, 276] width 35 height 17
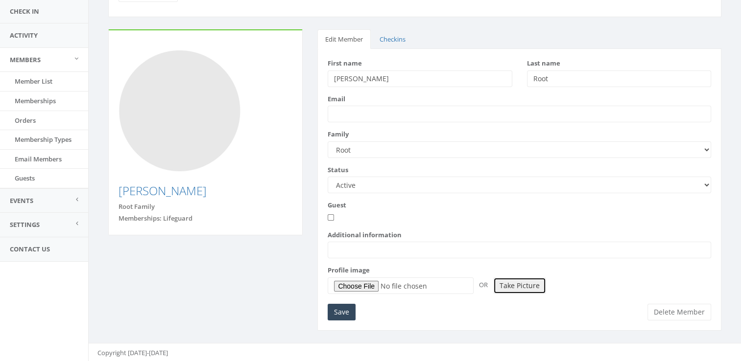
click at [512, 286] on button "Take Picture" at bounding box center [519, 286] width 53 height 17
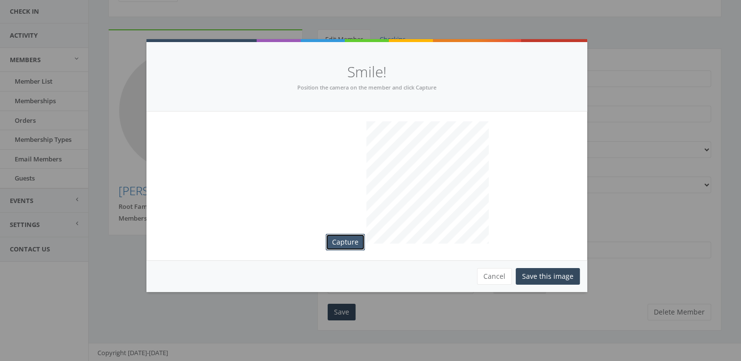
click at [347, 237] on button "Capture" at bounding box center [345, 242] width 39 height 17
click at [549, 272] on button "Save this image" at bounding box center [548, 276] width 64 height 17
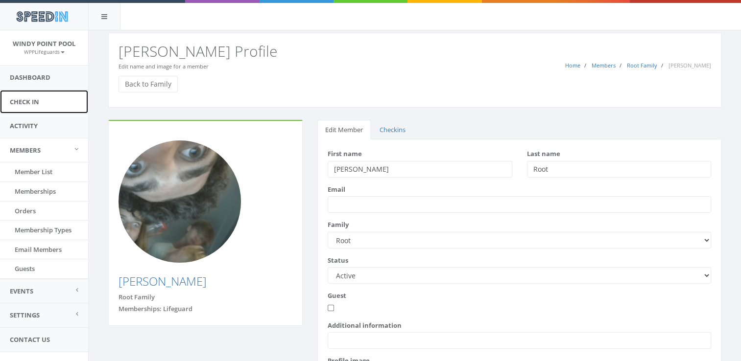
click at [29, 102] on link "Check In" at bounding box center [44, 102] width 88 height 24
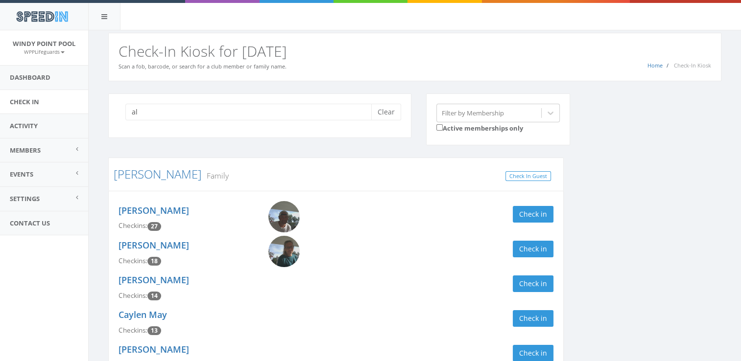
type input "a"
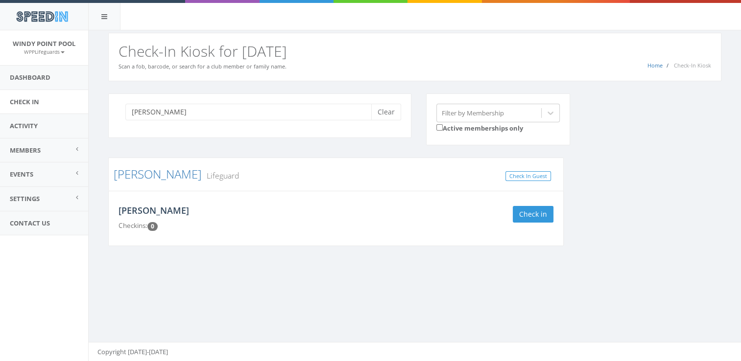
type input "miller"
click at [146, 210] on link "[PERSON_NAME]" at bounding box center [154, 211] width 71 height 12
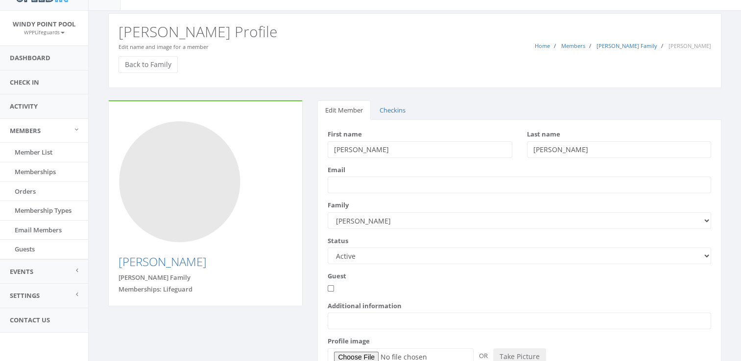
scroll to position [91, 0]
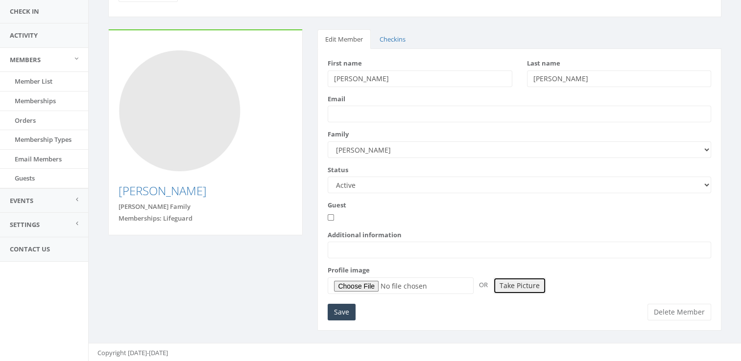
click at [506, 283] on button "Take Picture" at bounding box center [519, 286] width 53 height 17
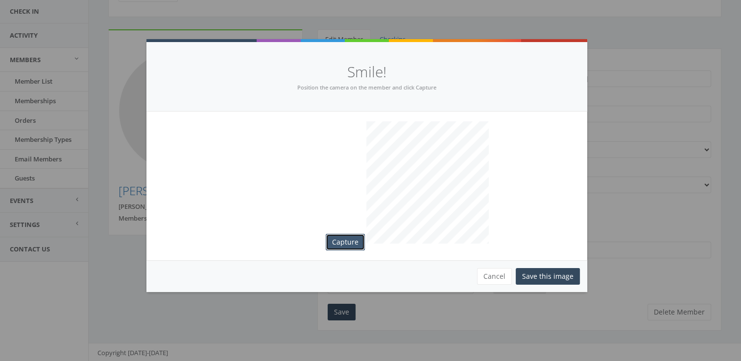
click at [350, 246] on button "Capture" at bounding box center [345, 242] width 39 height 17
click at [549, 277] on button "Save this image" at bounding box center [548, 276] width 64 height 17
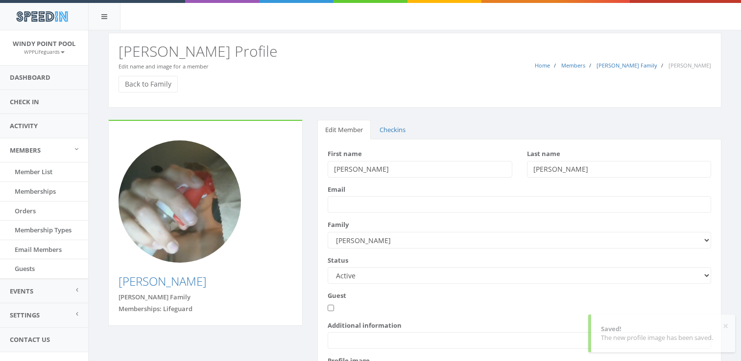
scroll to position [83, 0]
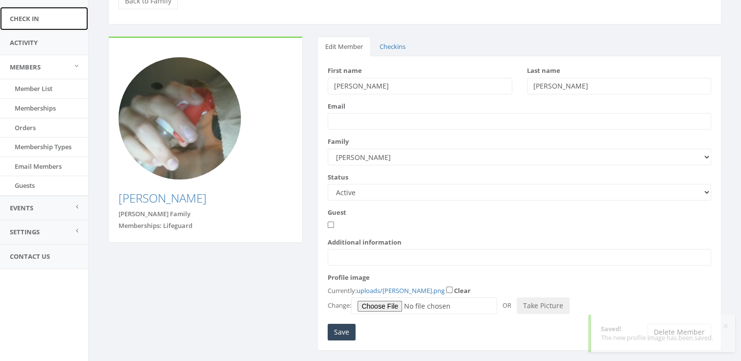
click at [32, 21] on link "Check In" at bounding box center [44, 19] width 88 height 24
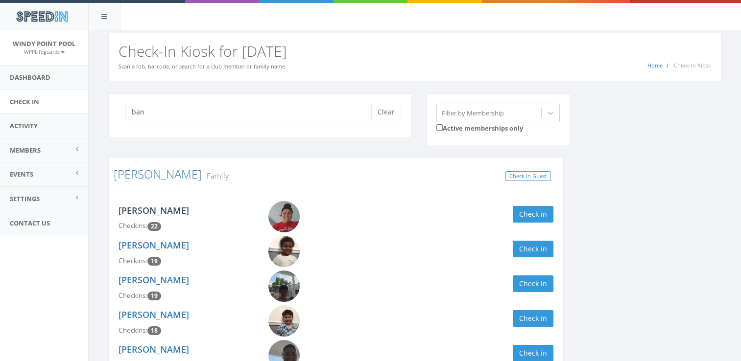
type input "ban"
click at [165, 208] on link "[PERSON_NAME]" at bounding box center [154, 211] width 71 height 12
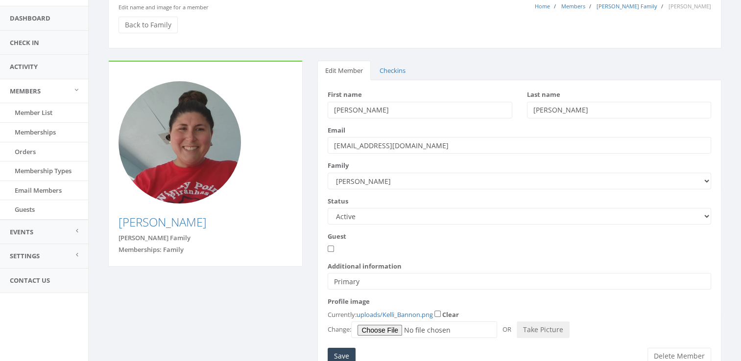
scroll to position [104, 0]
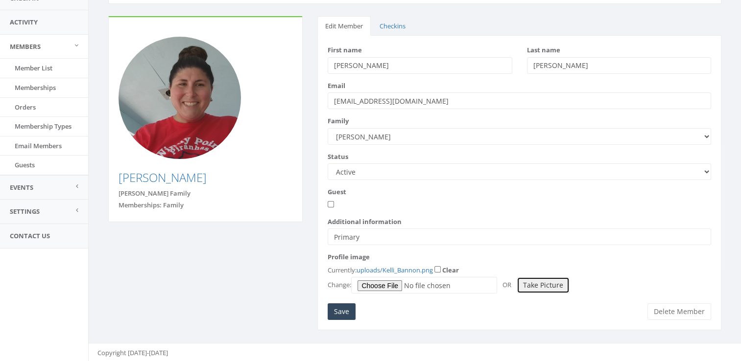
click at [553, 283] on button "Take Picture" at bounding box center [543, 285] width 53 height 17
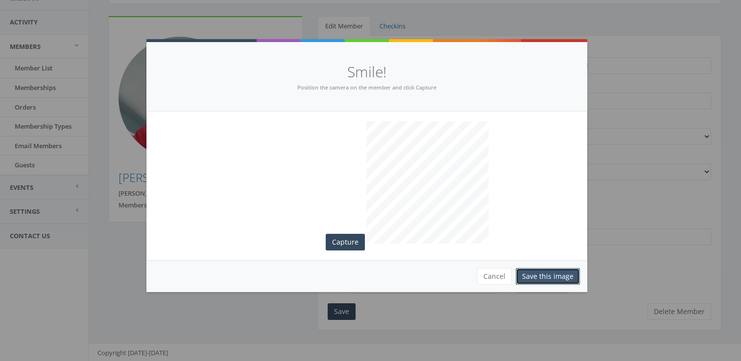
click at [553, 275] on button "Save this image" at bounding box center [548, 276] width 64 height 17
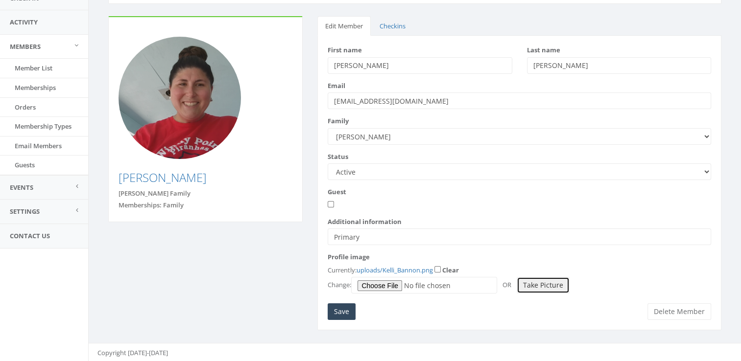
click at [552, 286] on button "Take Picture" at bounding box center [543, 285] width 53 height 17
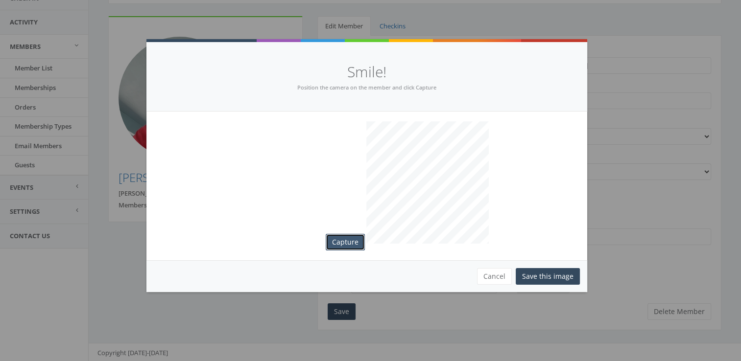
click at [339, 240] on button "Capture" at bounding box center [345, 242] width 39 height 17
drag, startPoint x: 532, startPoint y: 282, endPoint x: 456, endPoint y: 361, distance: 109.1
click at [456, 258] on html "SpeedIn SpeedIn Windy Point Pool WPPLifeguards My Profile Logout Dashboard Chec…" at bounding box center [370, 76] width 741 height 361
click at [531, 277] on button "Save this image" at bounding box center [548, 276] width 64 height 17
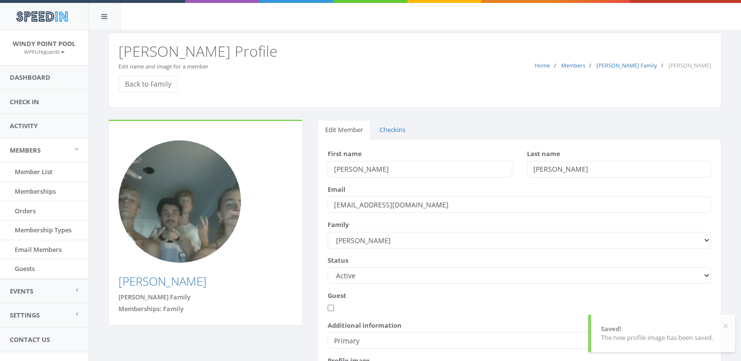
scroll to position [96, 0]
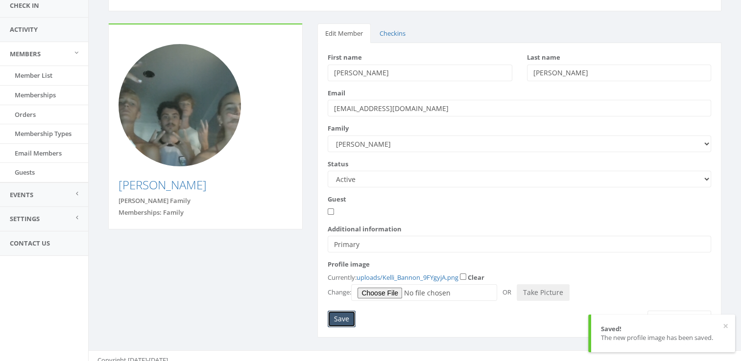
click at [338, 316] on input "Save" at bounding box center [342, 319] width 28 height 17
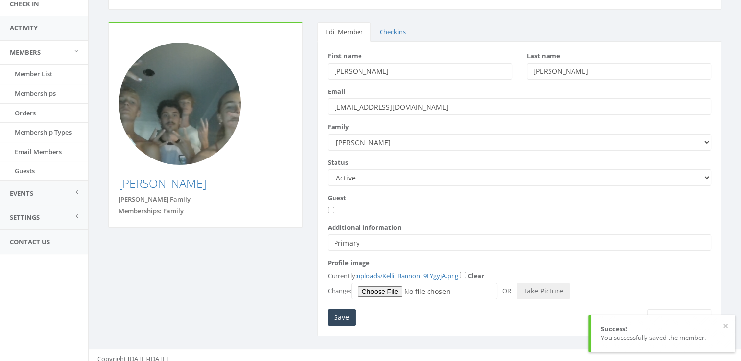
scroll to position [104, 0]
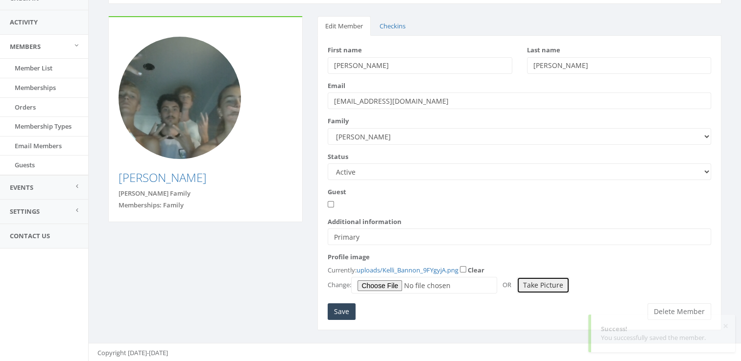
click at [543, 282] on button "Take Picture" at bounding box center [543, 285] width 53 height 17
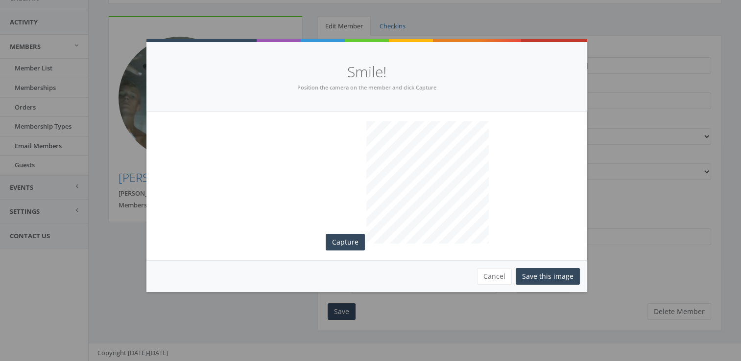
click at [311, 230] on video at bounding box center [242, 182] width 163 height 122
click at [343, 244] on button "Capture" at bounding box center [345, 242] width 39 height 17
click at [488, 273] on button "Cancel" at bounding box center [494, 276] width 35 height 17
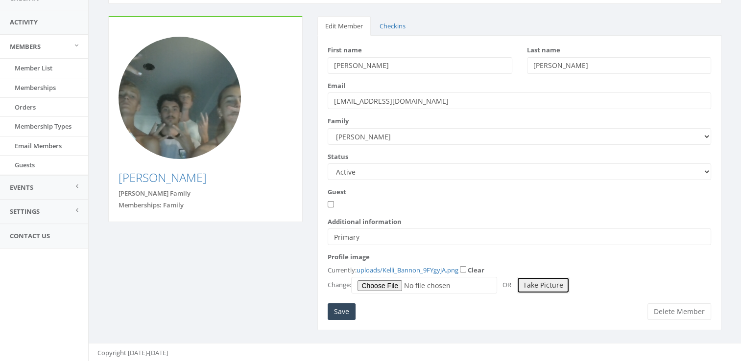
click at [535, 285] on button "Take Picture" at bounding box center [543, 285] width 53 height 17
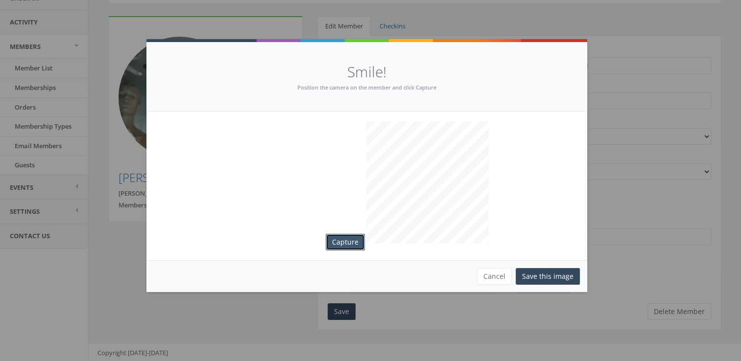
click at [349, 238] on button "Capture" at bounding box center [345, 242] width 39 height 17
click at [549, 270] on button "Save this image" at bounding box center [548, 276] width 64 height 17
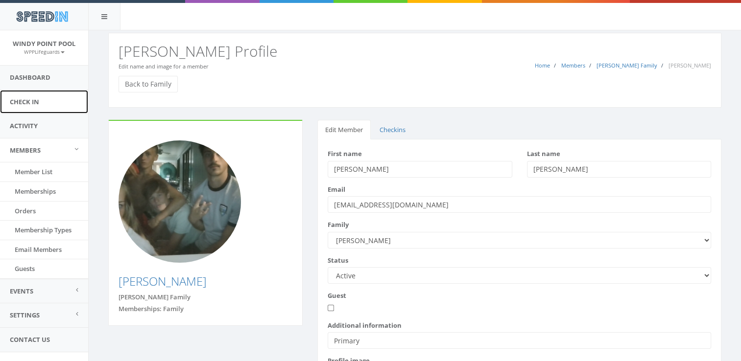
click at [40, 100] on link "Check In" at bounding box center [44, 102] width 88 height 24
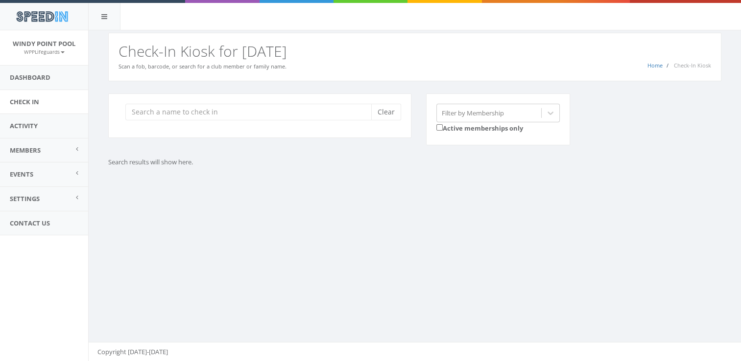
click at [191, 108] on input "search" at bounding box center [251, 112] width 253 height 17
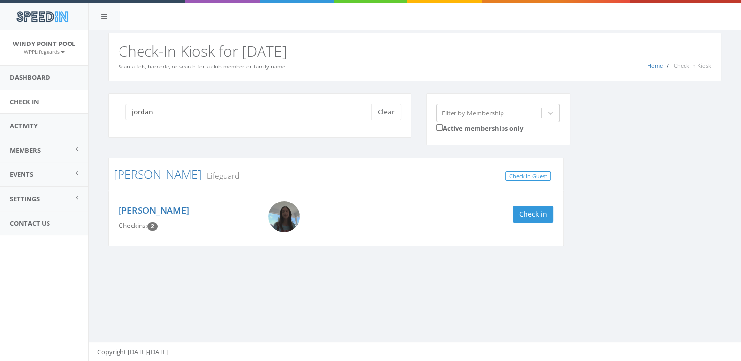
type input "jordan"
click at [288, 217] on img at bounding box center [283, 216] width 31 height 31
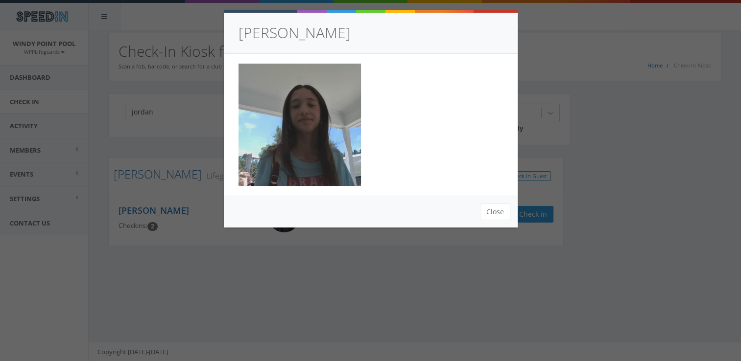
click at [332, 142] on img at bounding box center [299, 125] width 122 height 122
click at [197, 233] on div "[PERSON_NAME] Close" at bounding box center [370, 180] width 741 height 361
click at [194, 222] on div "[PERSON_NAME] Close" at bounding box center [370, 180] width 741 height 361
click at [488, 210] on button "Close" at bounding box center [495, 212] width 30 height 17
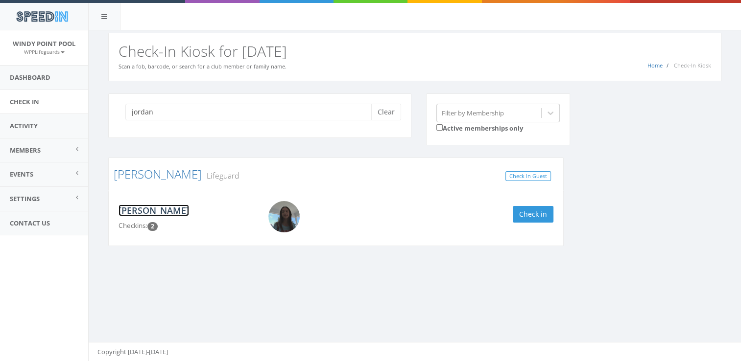
click at [167, 208] on link "[PERSON_NAME]" at bounding box center [154, 211] width 71 height 12
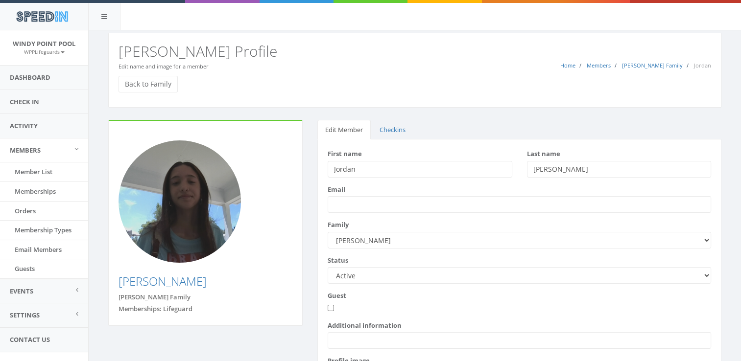
scroll to position [104, 0]
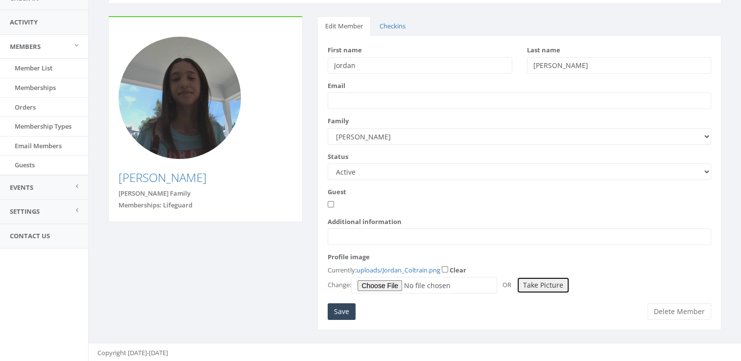
click at [533, 285] on button "Take Picture" at bounding box center [543, 285] width 53 height 17
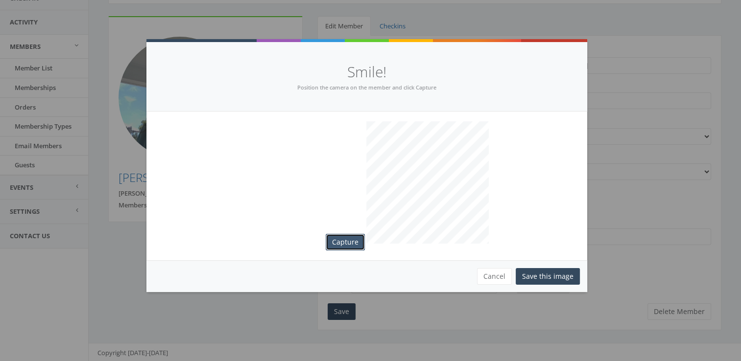
click at [348, 244] on button "Capture" at bounding box center [345, 242] width 39 height 17
click at [496, 265] on div "Cancel Save this image" at bounding box center [366, 277] width 441 height 32
click at [495, 276] on button "Cancel" at bounding box center [494, 276] width 35 height 17
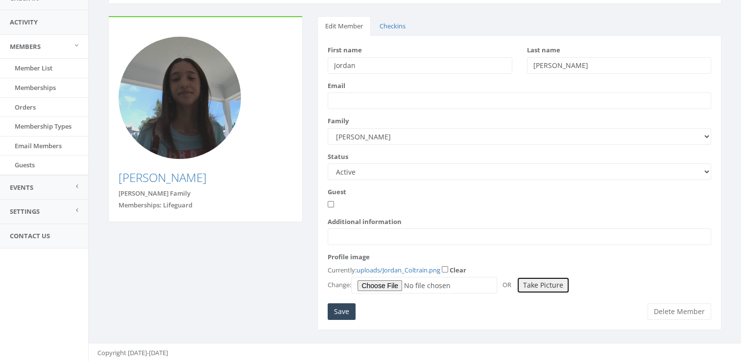
click at [536, 282] on button "Take Picture" at bounding box center [543, 285] width 53 height 17
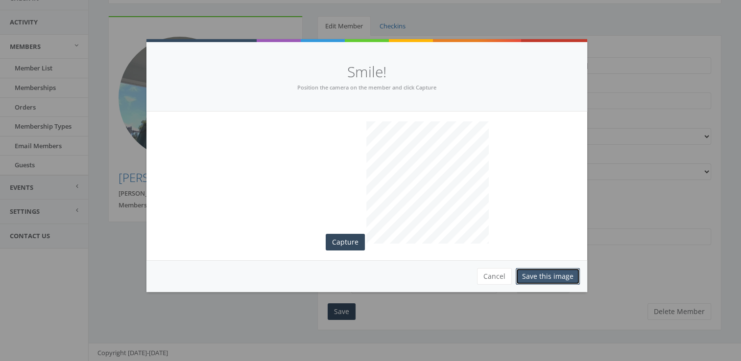
click at [535, 283] on button "Save this image" at bounding box center [548, 276] width 64 height 17
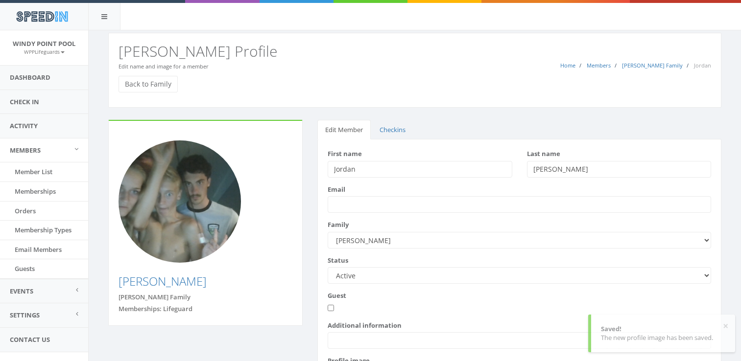
scroll to position [96, 0]
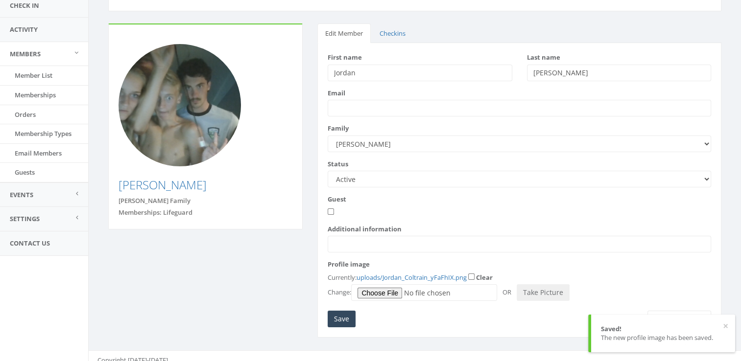
click at [527, 325] on div "Save Delete Member" at bounding box center [519, 319] width 383 height 17
click at [542, 295] on button "Take Picture" at bounding box center [543, 293] width 53 height 17
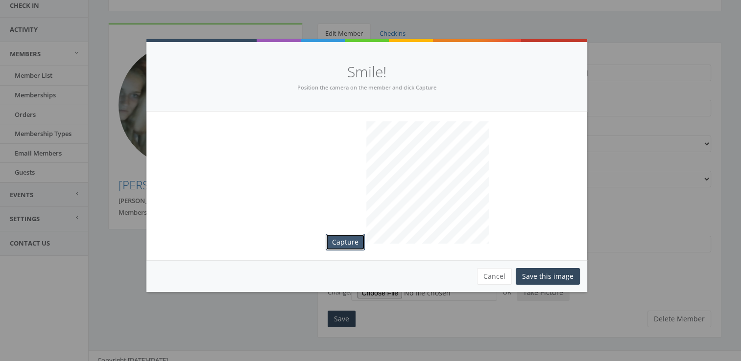
click at [343, 240] on button "Capture" at bounding box center [345, 242] width 39 height 17
click at [535, 274] on button "Save this image" at bounding box center [548, 276] width 64 height 17
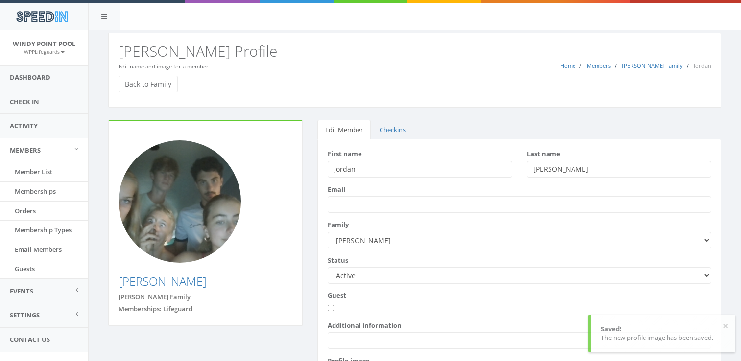
scroll to position [89, 0]
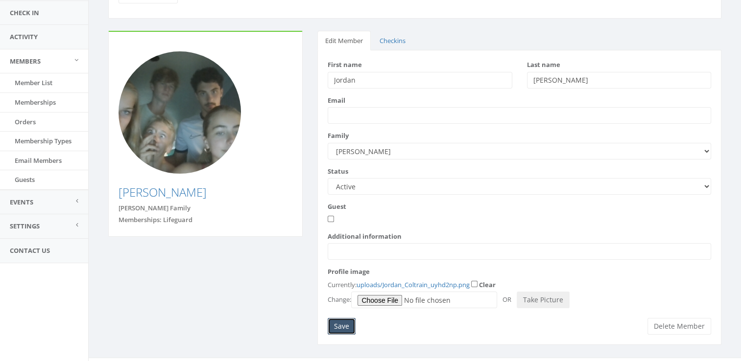
click at [352, 327] on input "Save" at bounding box center [342, 326] width 28 height 17
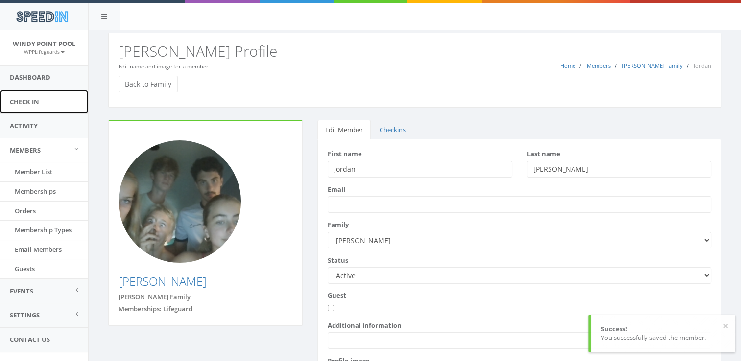
click at [23, 93] on link "Check In" at bounding box center [44, 102] width 88 height 24
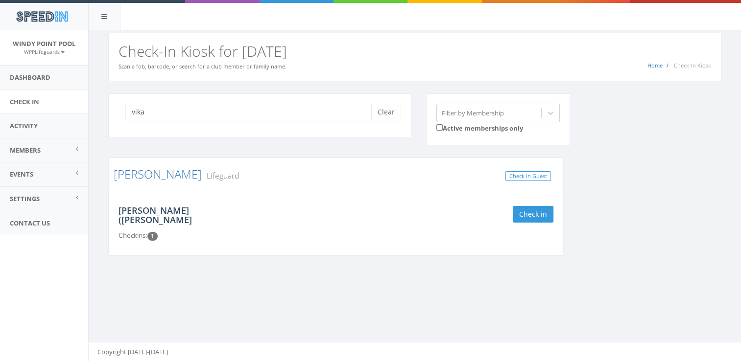
type input "vika"
click at [149, 207] on link "[PERSON_NAME] ([PERSON_NAME]" at bounding box center [155, 216] width 73 height 22
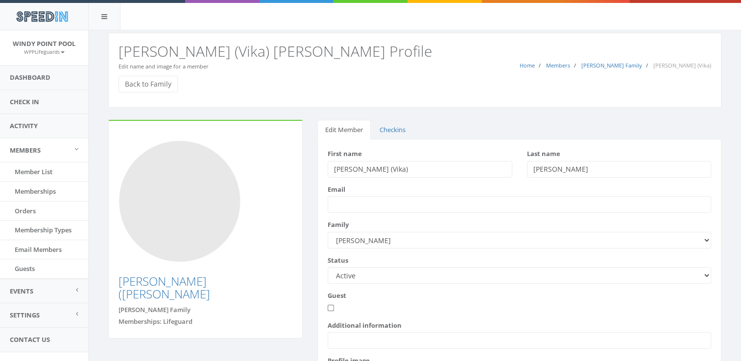
scroll to position [91, 0]
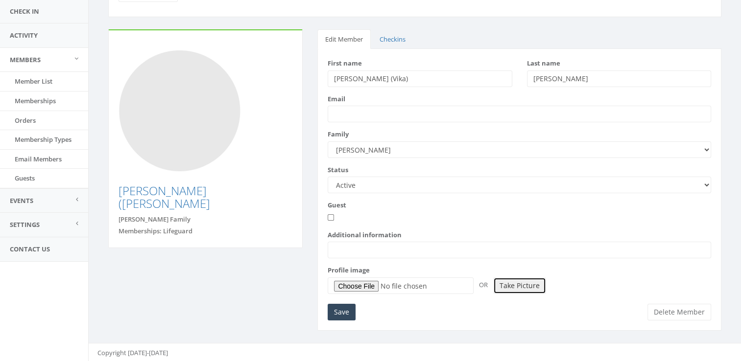
click at [509, 283] on button "Take Picture" at bounding box center [519, 286] width 53 height 17
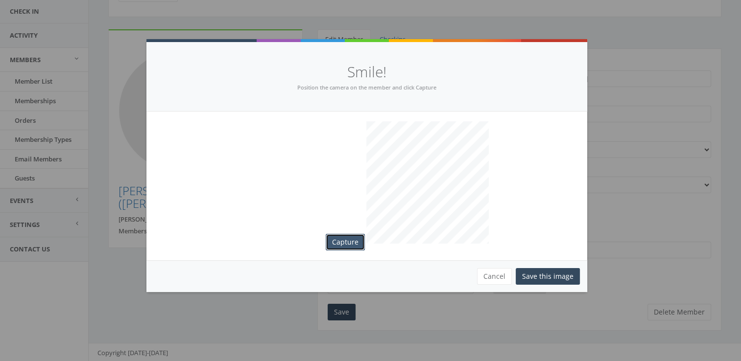
click at [348, 240] on button "Capture" at bounding box center [345, 242] width 39 height 17
click at [492, 277] on button "Cancel" at bounding box center [494, 276] width 35 height 17
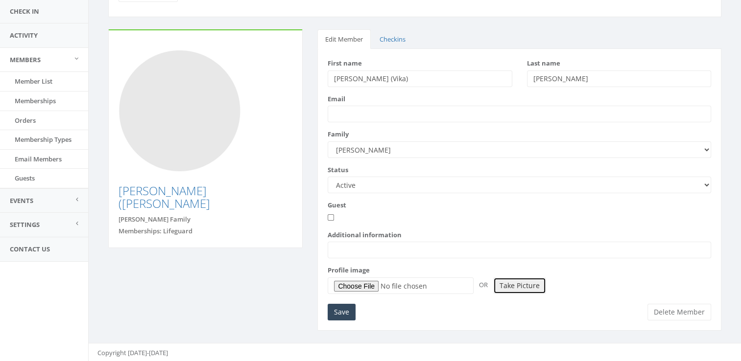
click at [515, 285] on button "Take Picture" at bounding box center [519, 286] width 53 height 17
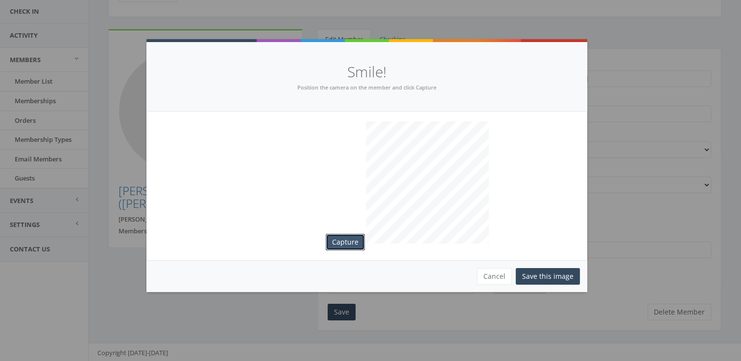
click at [341, 243] on button "Capture" at bounding box center [345, 242] width 39 height 17
drag, startPoint x: 545, startPoint y: 277, endPoint x: 536, endPoint y: 277, distance: 8.3
click at [536, 277] on button "Save this image" at bounding box center [548, 276] width 64 height 17
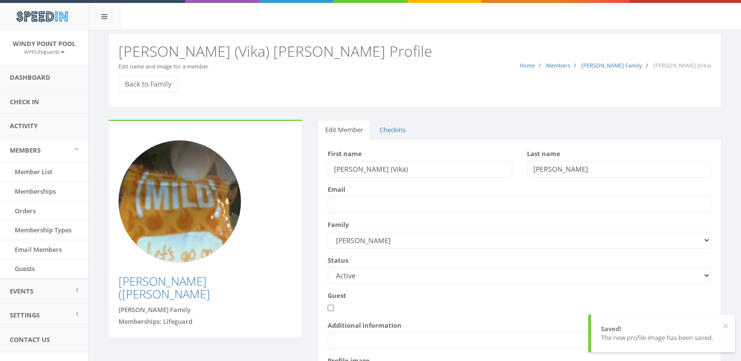
scroll to position [83, 0]
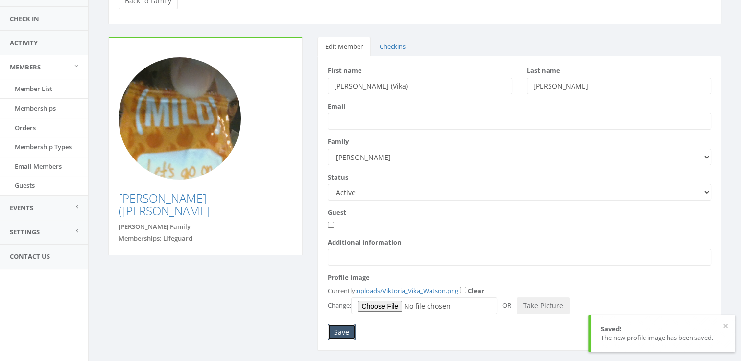
click at [341, 329] on input "Save" at bounding box center [342, 332] width 28 height 17
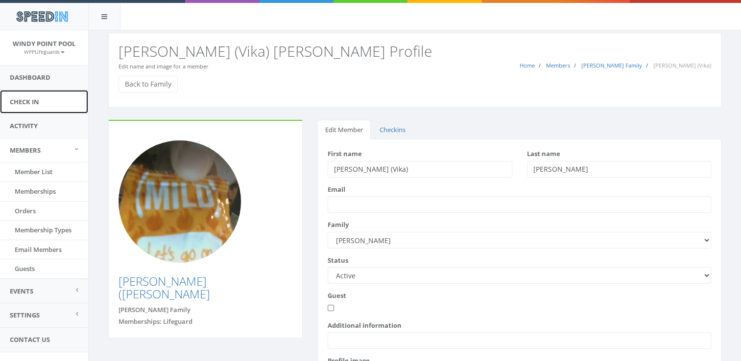
click at [64, 93] on link "Check In" at bounding box center [44, 102] width 88 height 24
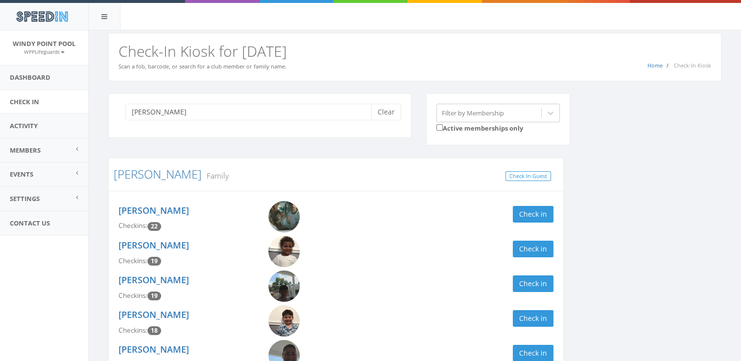
scroll to position [72, 0]
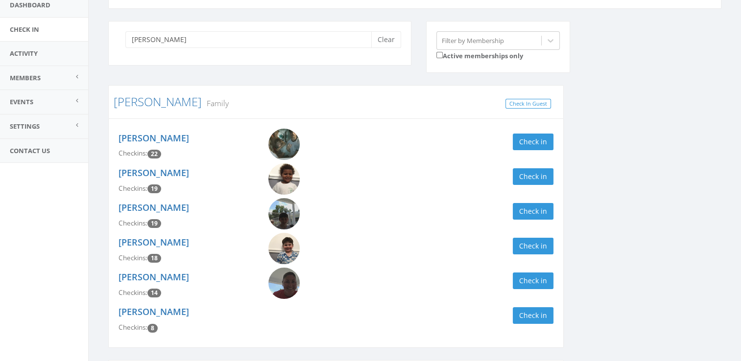
type input "[PERSON_NAME]"
click at [284, 146] on img at bounding box center [283, 144] width 31 height 31
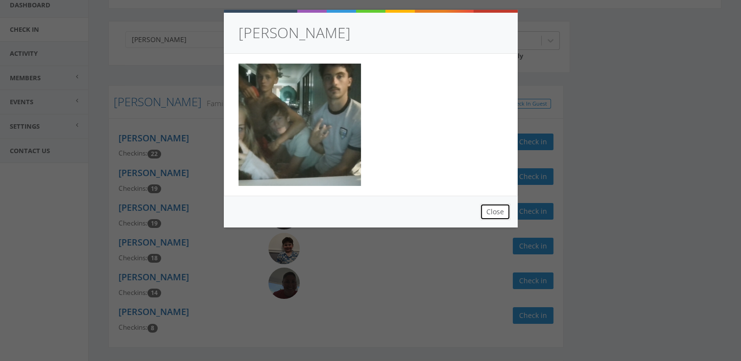
click at [492, 215] on button "Close" at bounding box center [495, 212] width 30 height 17
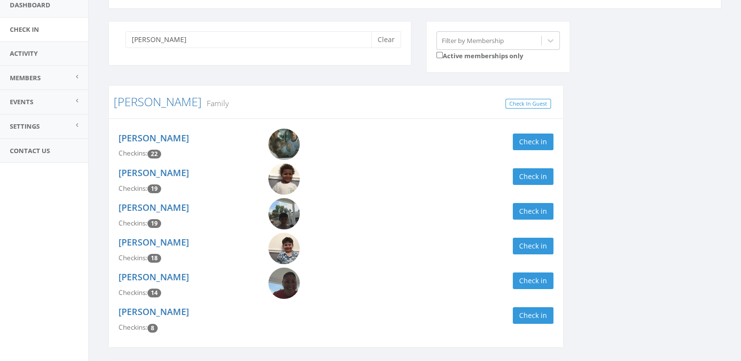
click at [286, 138] on img at bounding box center [283, 144] width 31 height 31
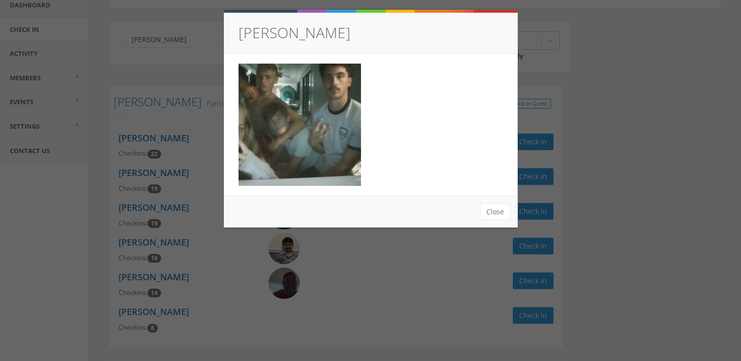
click at [183, 108] on div "Kelli Bannon Close" at bounding box center [370, 180] width 741 height 361
click at [151, 124] on div "Kelli Bannon Close" at bounding box center [370, 180] width 741 height 361
click at [487, 210] on button "Close" at bounding box center [495, 212] width 30 height 17
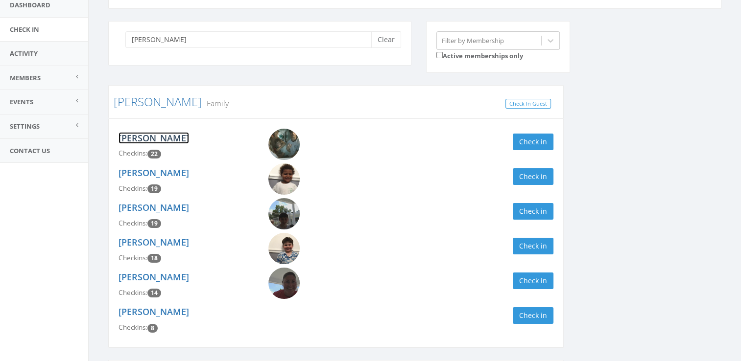
click at [153, 137] on link "[PERSON_NAME]" at bounding box center [154, 138] width 71 height 12
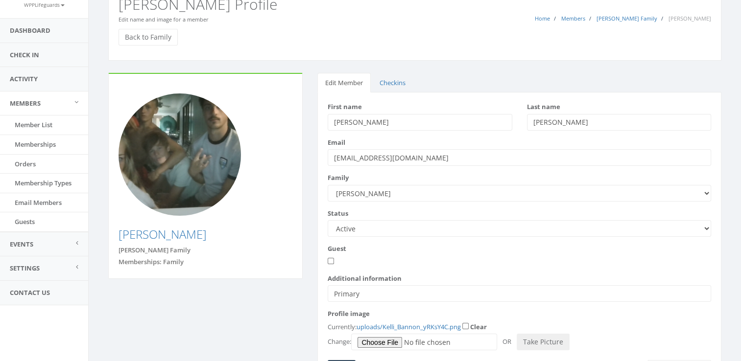
scroll to position [104, 0]
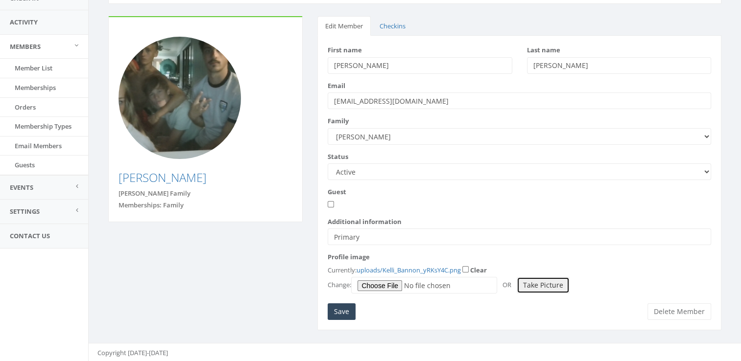
click at [531, 283] on button "Take Picture" at bounding box center [543, 285] width 53 height 17
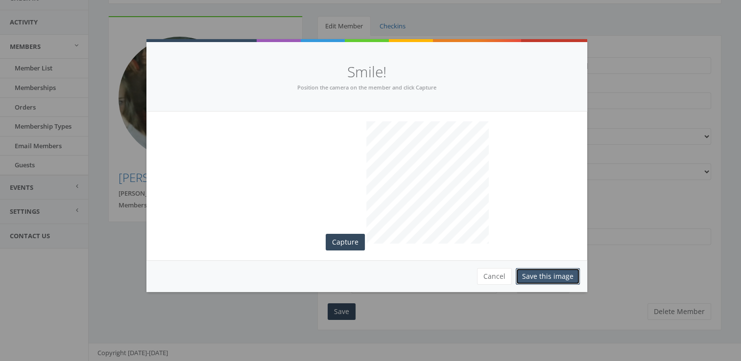
click at [555, 280] on button "Save this image" at bounding box center [548, 276] width 64 height 17
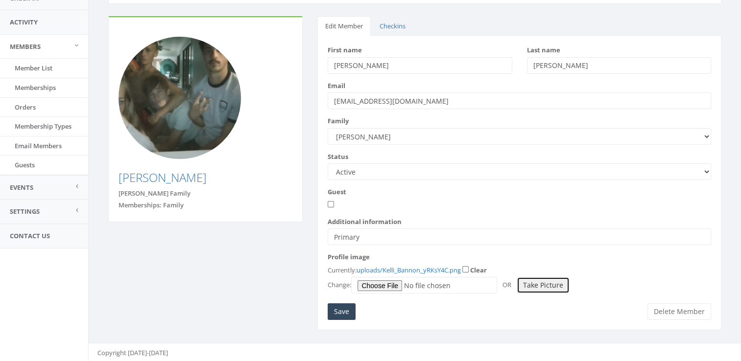
click at [538, 286] on button "Take Picture" at bounding box center [543, 285] width 53 height 17
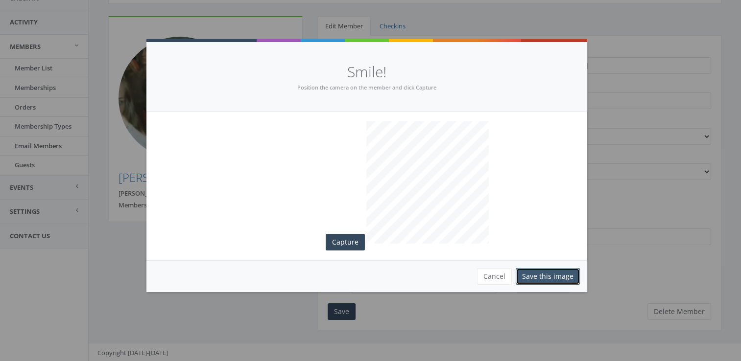
click at [535, 275] on button "Save this image" at bounding box center [548, 276] width 64 height 17
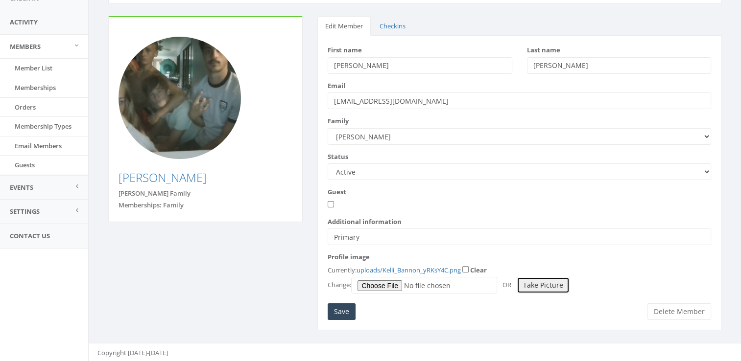
click at [535, 291] on button "Take Picture" at bounding box center [543, 285] width 53 height 17
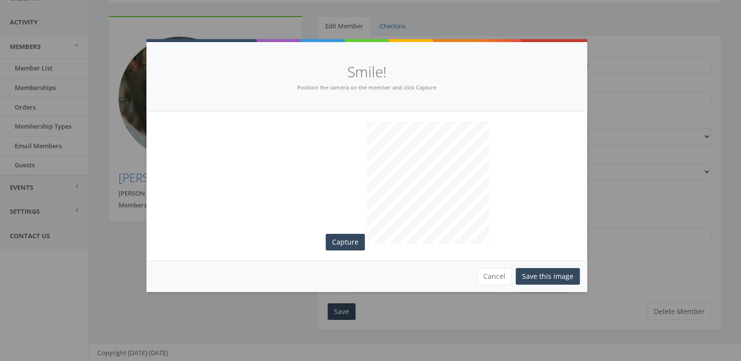
click at [487, 267] on div "Cancel Save this image" at bounding box center [366, 277] width 441 height 32
click at [486, 274] on button "Cancel" at bounding box center [494, 276] width 35 height 17
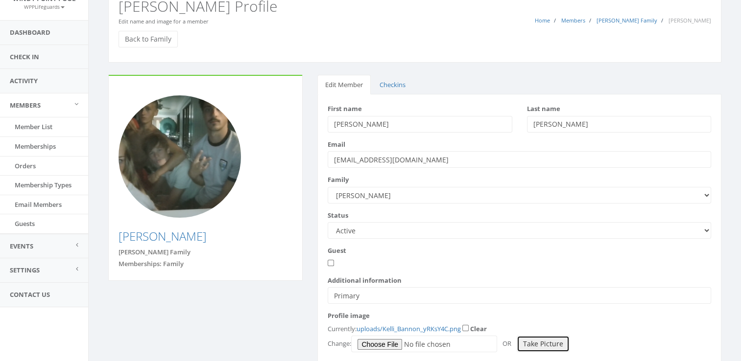
scroll to position [41, 0]
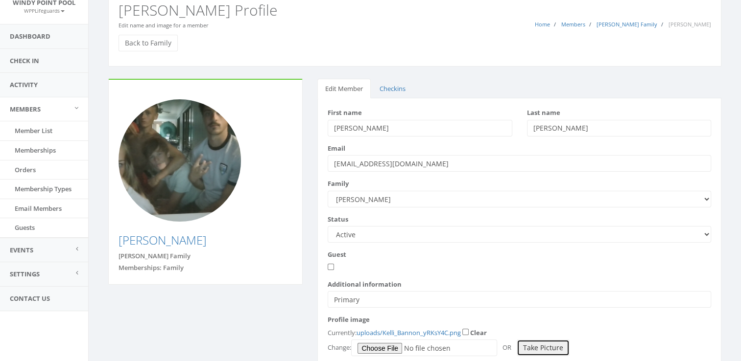
click at [539, 347] on button "Take Picture" at bounding box center [543, 348] width 53 height 17
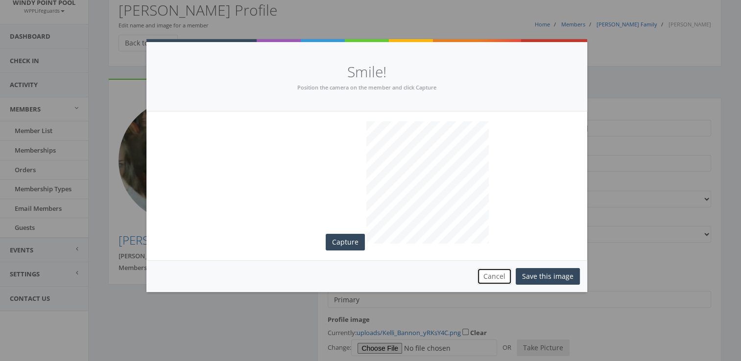
click at [490, 276] on button "Cancel" at bounding box center [494, 276] width 35 height 17
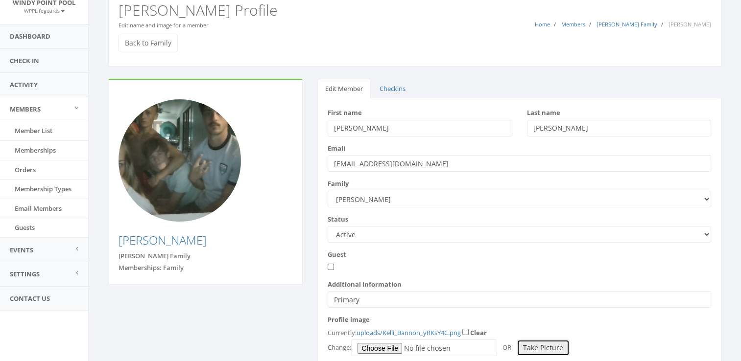
click at [543, 345] on button "Take Picture" at bounding box center [543, 348] width 53 height 17
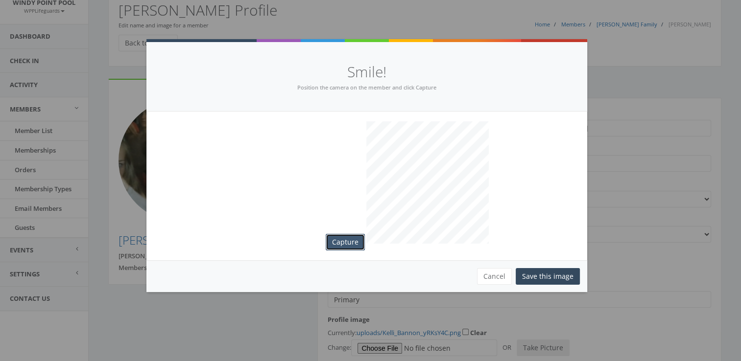
click at [329, 236] on button "Capture" at bounding box center [345, 242] width 39 height 17
click at [537, 273] on button "Save this image" at bounding box center [548, 276] width 64 height 17
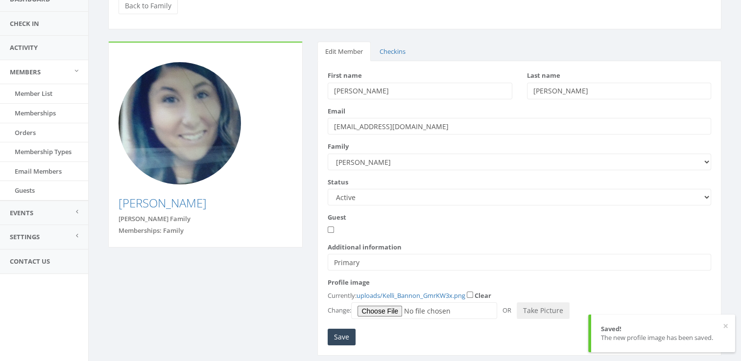
scroll to position [79, 0]
click at [336, 336] on input "Save" at bounding box center [342, 336] width 28 height 17
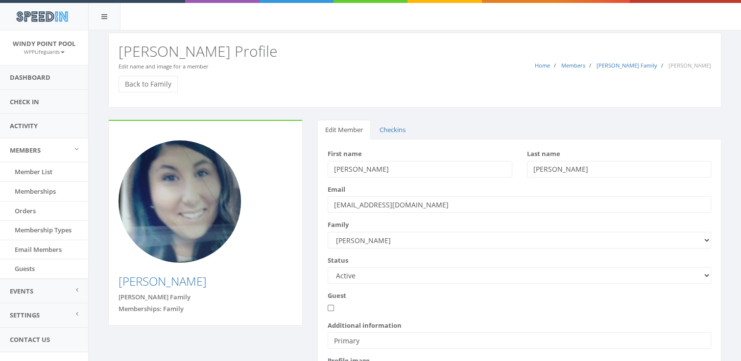
scroll to position [104, 0]
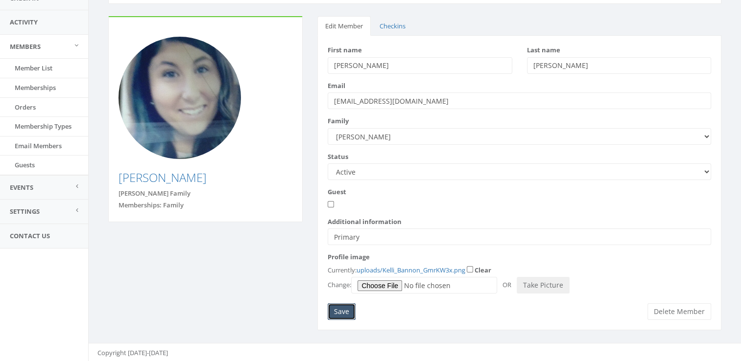
click at [337, 313] on input "Save" at bounding box center [342, 312] width 28 height 17
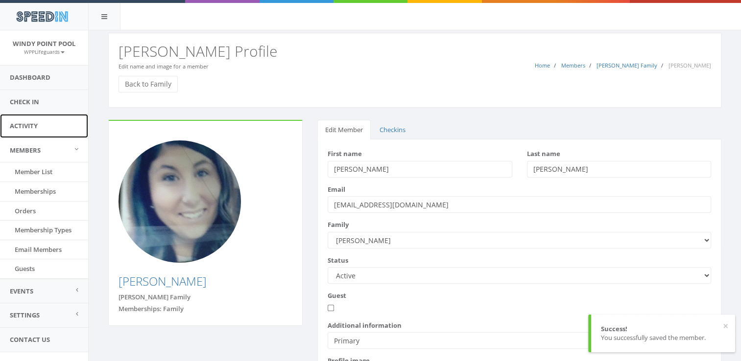
click at [26, 126] on link "Activity" at bounding box center [44, 126] width 88 height 24
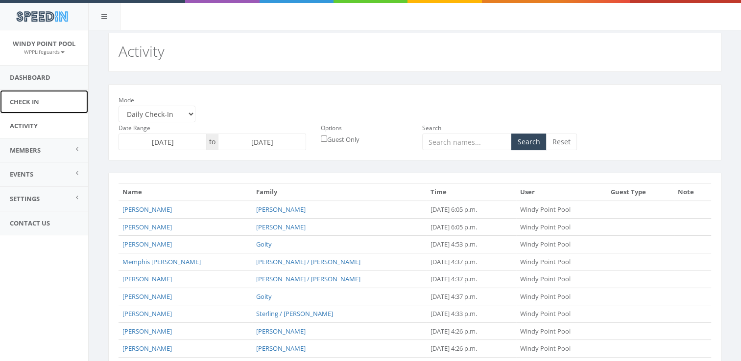
click at [25, 106] on link "Check In" at bounding box center [44, 102] width 88 height 24
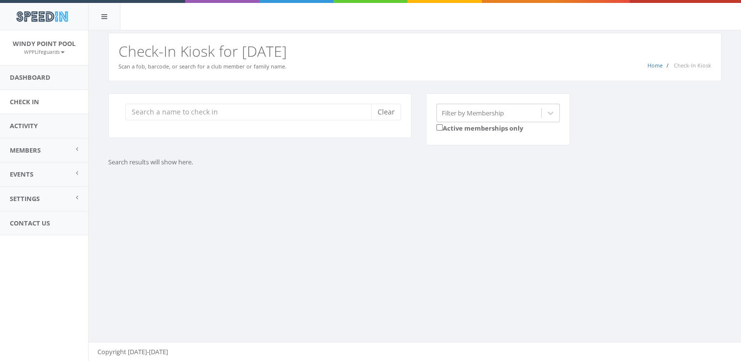
click at [446, 249] on div "You are using Internet Explorer, which is an old, insecure browser that does no…" at bounding box center [414, 196] width 653 height 332
click at [157, 110] on input "search" at bounding box center [251, 112] width 253 height 17
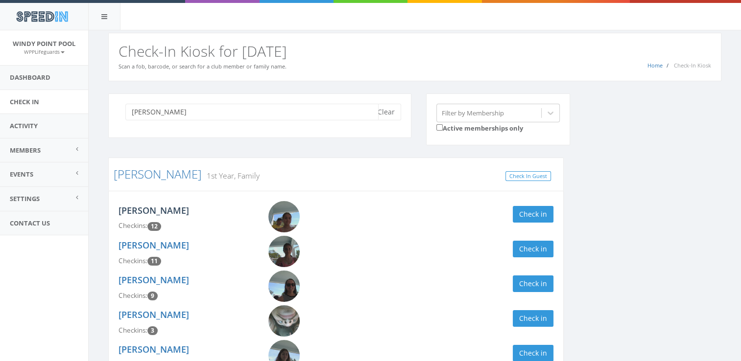
type input "blackmon"
click at [148, 211] on link "[PERSON_NAME]" at bounding box center [154, 211] width 71 height 12
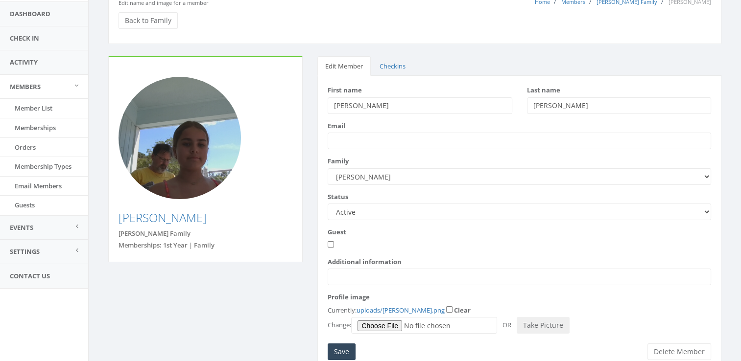
scroll to position [104, 0]
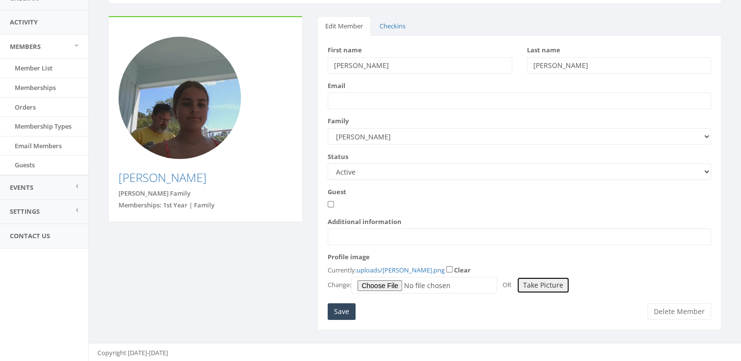
click at [543, 286] on button "Take Picture" at bounding box center [543, 285] width 53 height 17
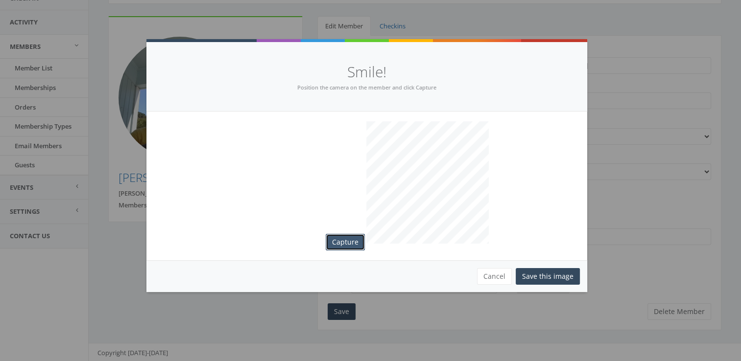
click at [350, 240] on button "Capture" at bounding box center [345, 242] width 39 height 17
click at [561, 277] on button "Save this image" at bounding box center [548, 276] width 64 height 17
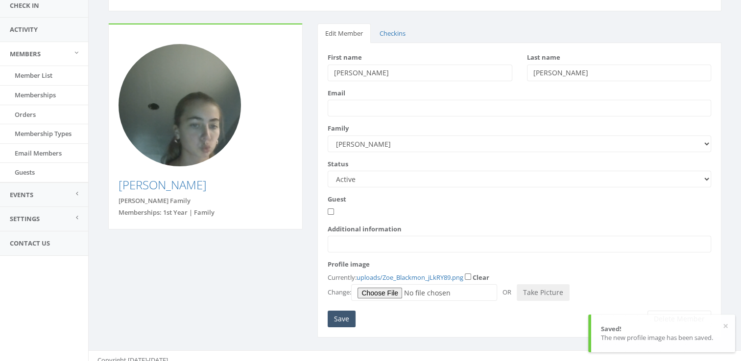
scroll to position [96, 0]
click at [348, 314] on input "Save" at bounding box center [342, 319] width 28 height 17
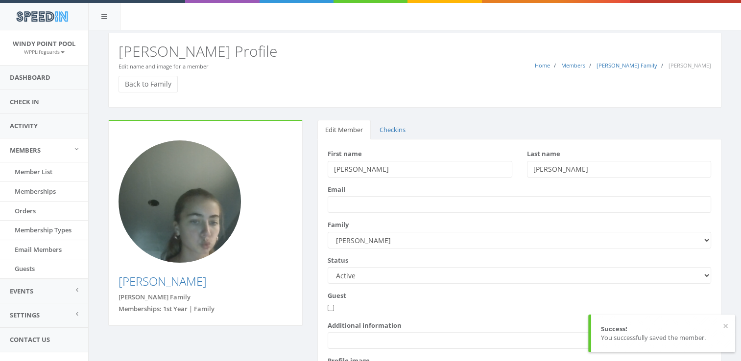
scroll to position [104, 0]
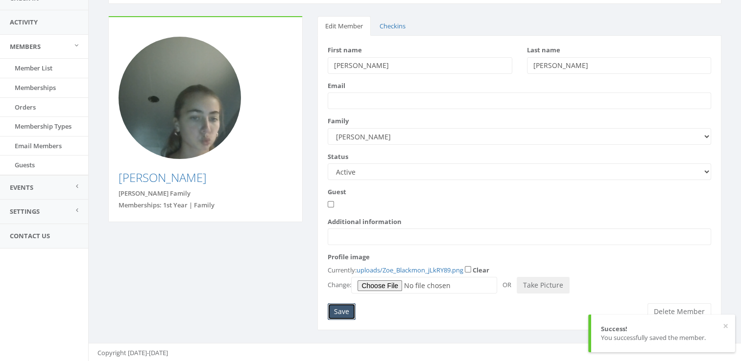
drag, startPoint x: 358, startPoint y: 314, endPoint x: 329, endPoint y: 310, distance: 30.1
click at [329, 310] on input "Save" at bounding box center [342, 312] width 28 height 17
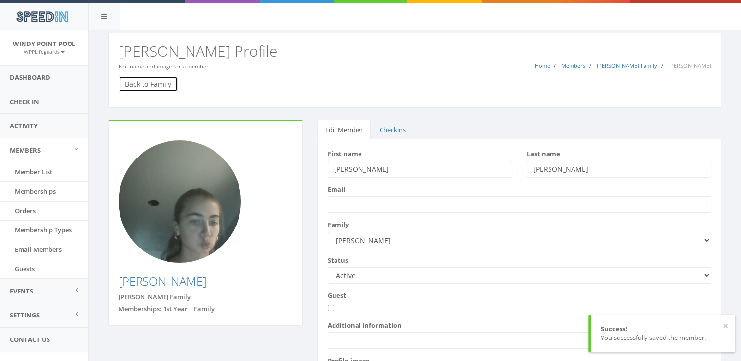
click at [157, 79] on link "Back to Family" at bounding box center [148, 84] width 59 height 17
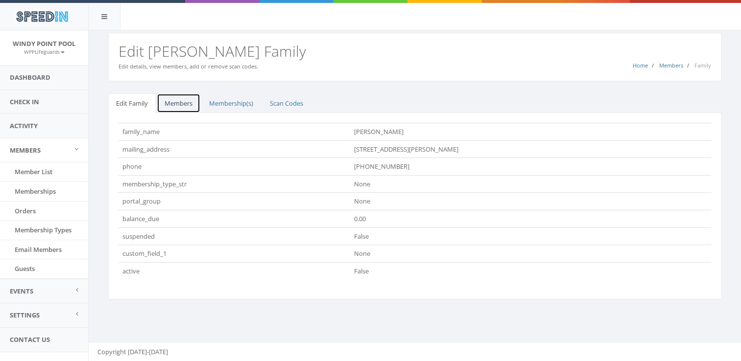
click at [178, 99] on link "Members" at bounding box center [179, 104] width 44 height 20
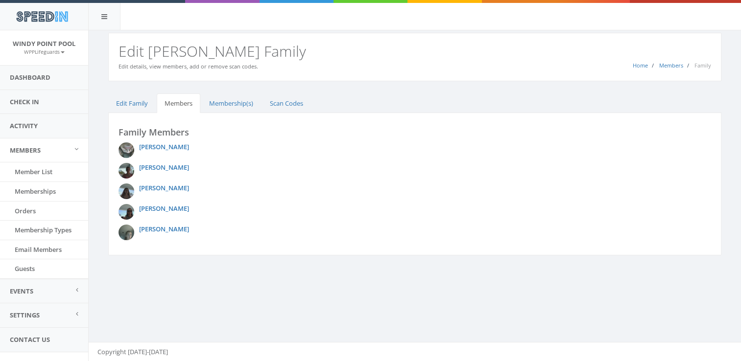
click at [127, 193] on img at bounding box center [127, 192] width 16 height 16
click at [146, 182] on div "Family Members Adam Blackmon Addison Blackmon Lilly Blackmon Lindsey Blackmon" at bounding box center [414, 184] width 613 height 143
click at [149, 189] on link "Lilly Blackmon" at bounding box center [164, 188] width 50 height 9
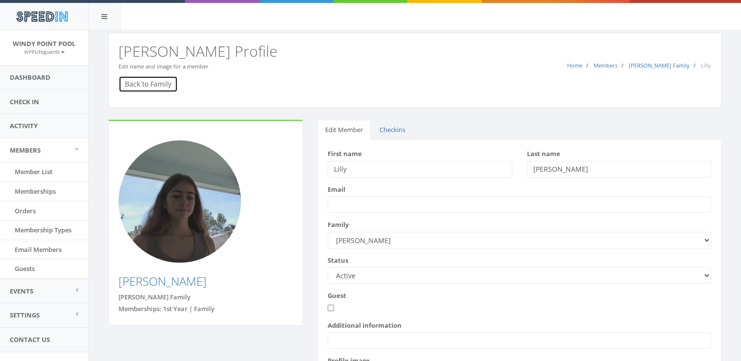
click at [131, 79] on link "Back to Family" at bounding box center [148, 84] width 59 height 17
